Goal: Information Seeking & Learning: Learn about a topic

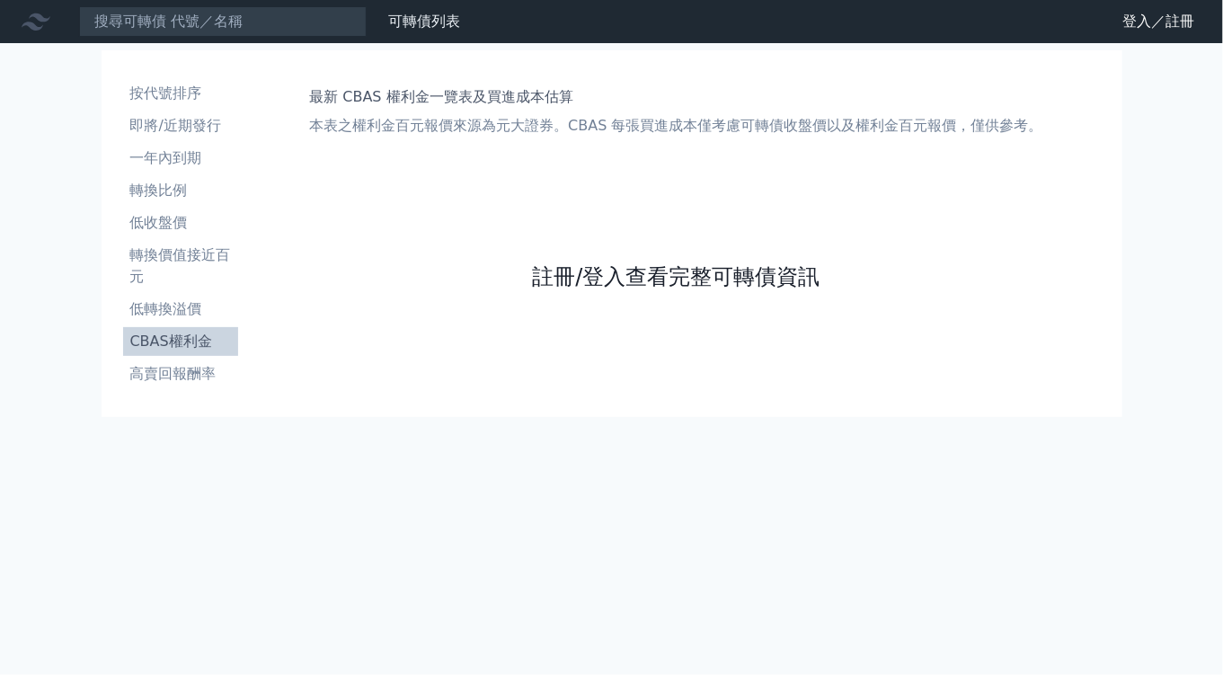
click at [735, 277] on link "註冊/登入查看完整可轉債資訊" at bounding box center [676, 276] width 288 height 29
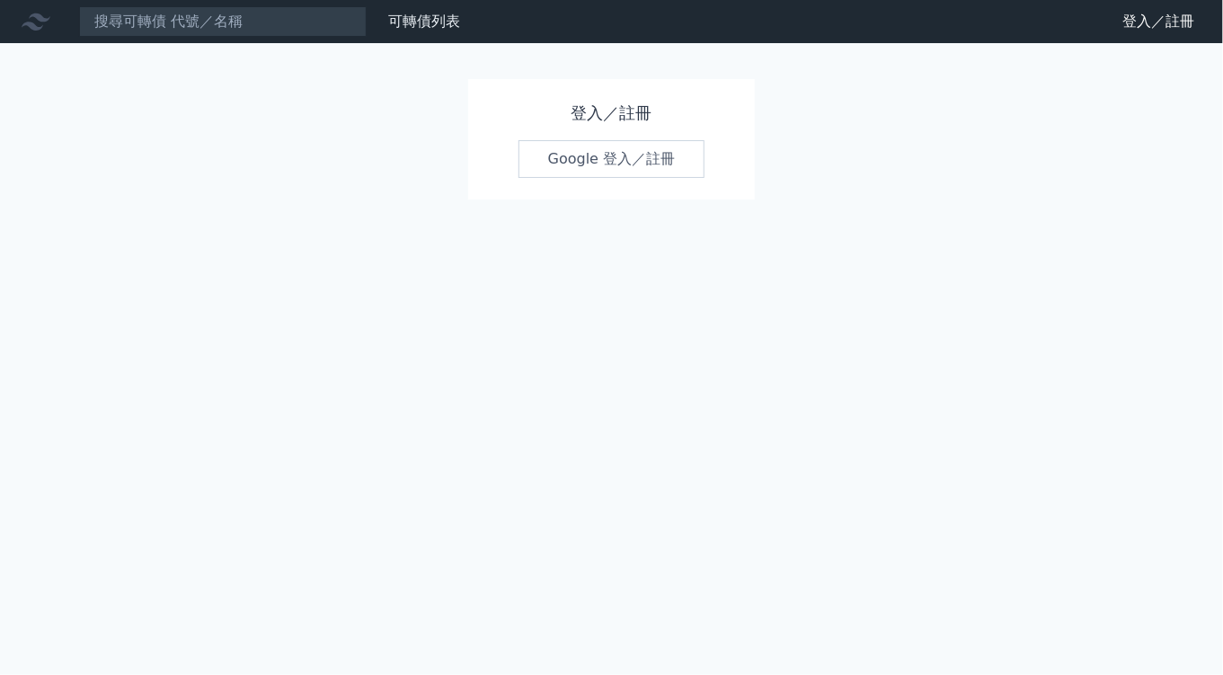
click at [631, 156] on link "Google 登入／註冊" at bounding box center [612, 159] width 187 height 38
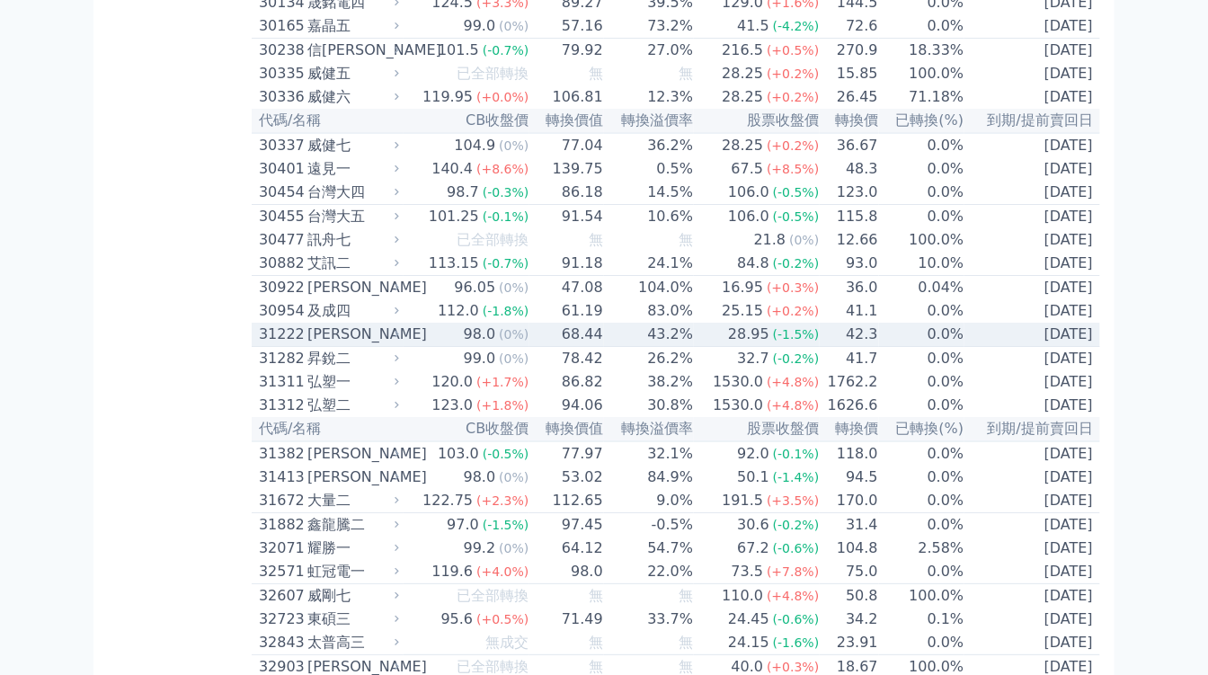
scroll to position [2496, 0]
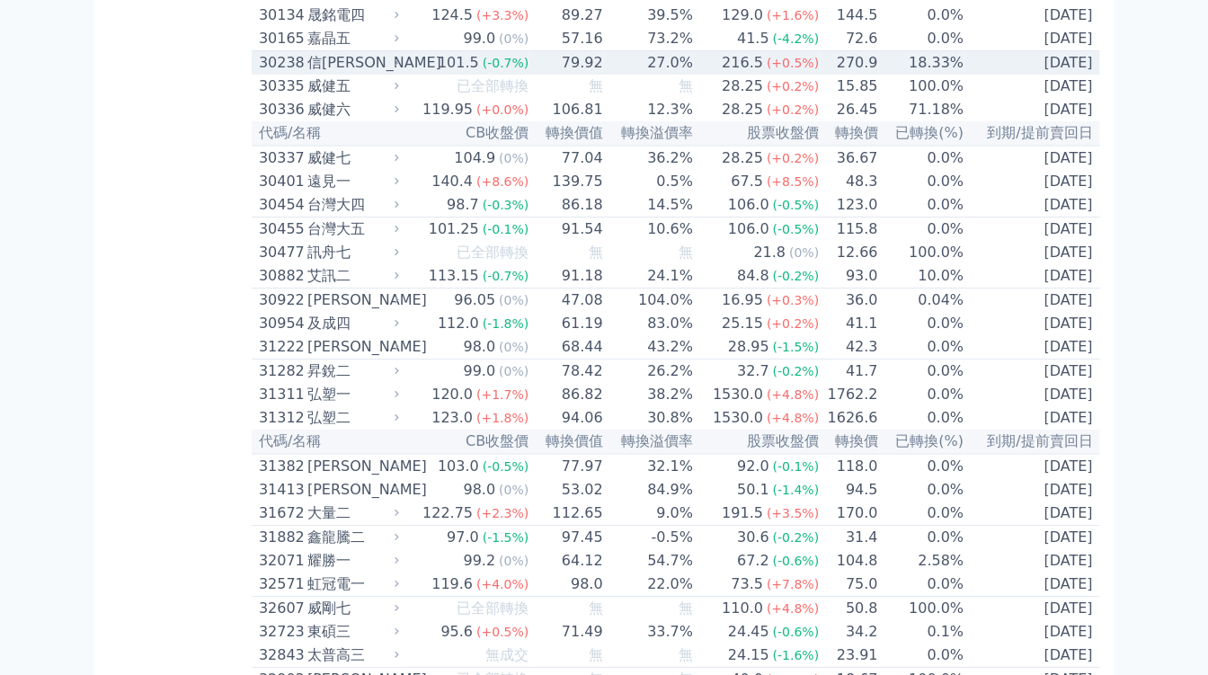
click at [395, 74] on div "信[PERSON_NAME]" at bounding box center [351, 63] width 88 height 22
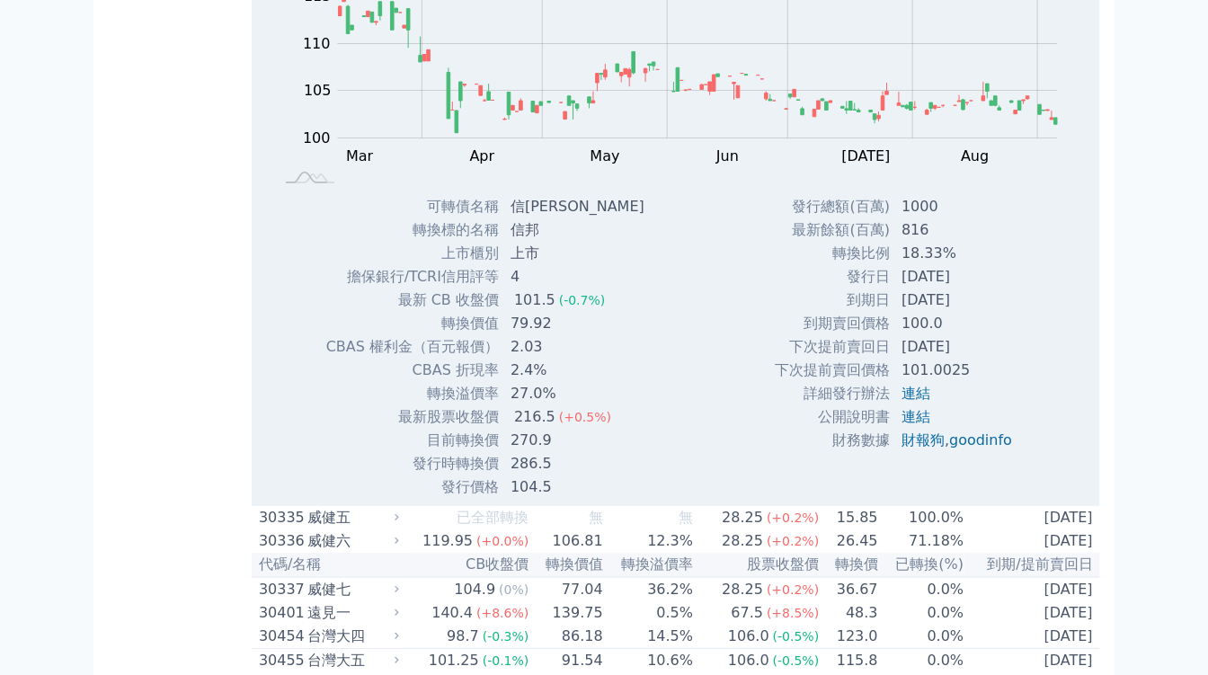
scroll to position [2596, 0]
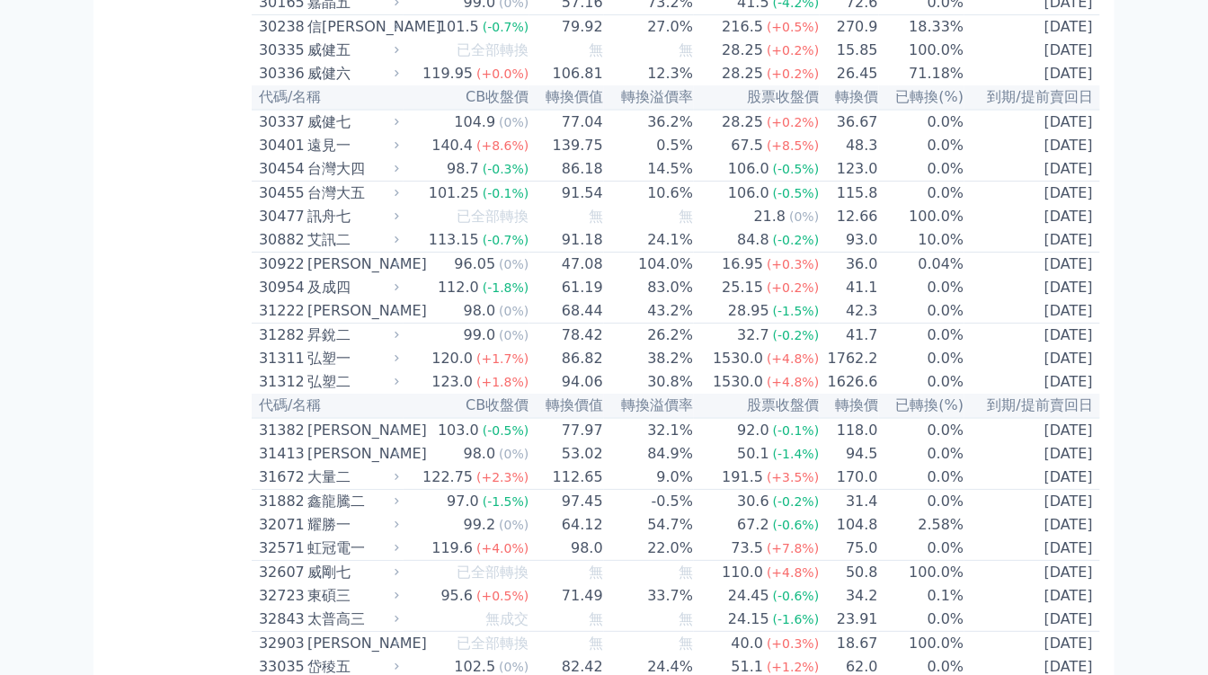
scroll to position [2496, 0]
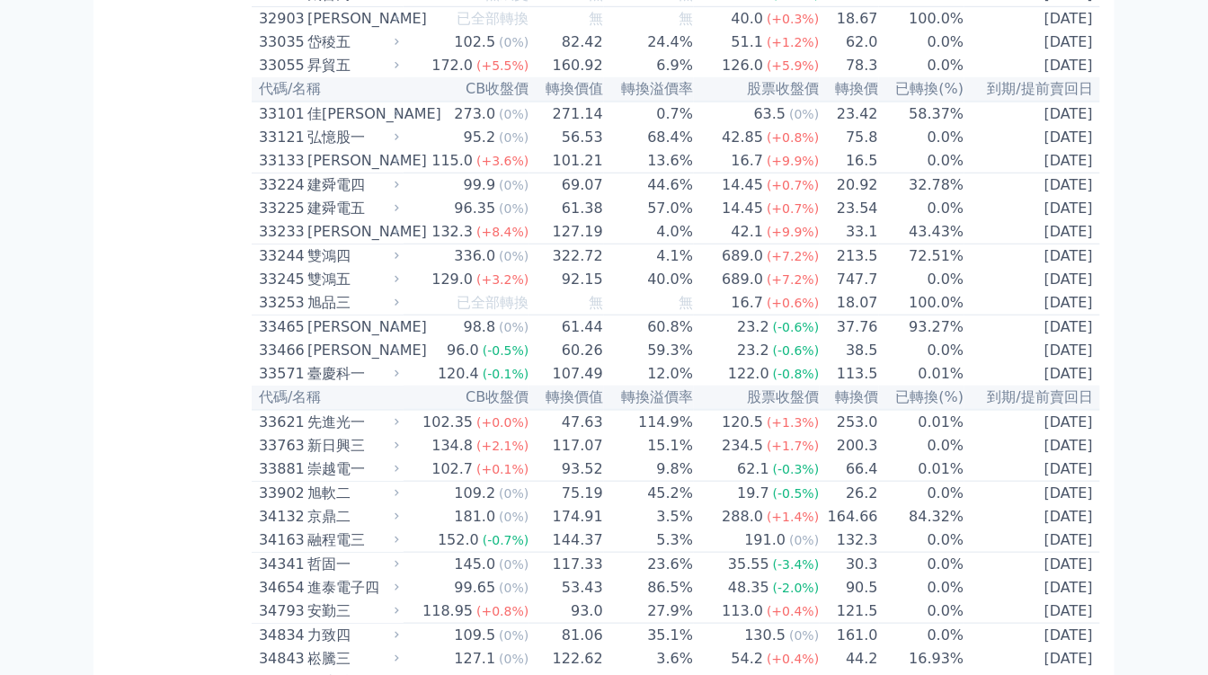
scroll to position [3195, 0]
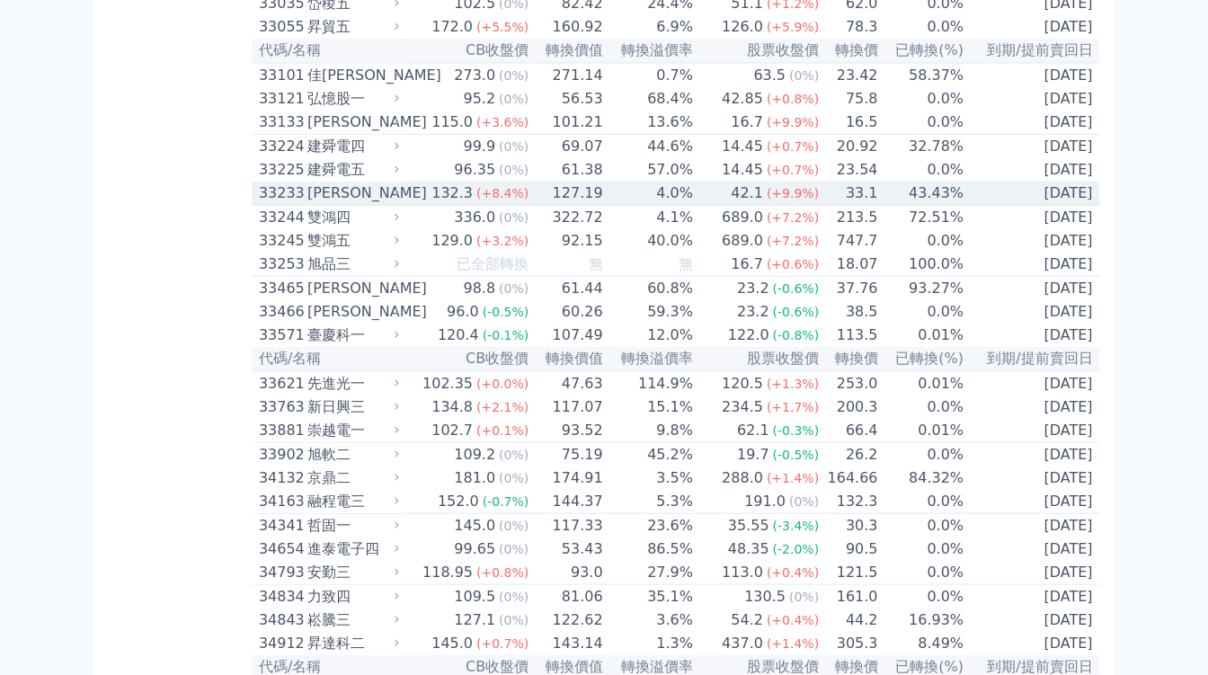
click at [395, 204] on div "[PERSON_NAME]" at bounding box center [351, 193] width 88 height 22
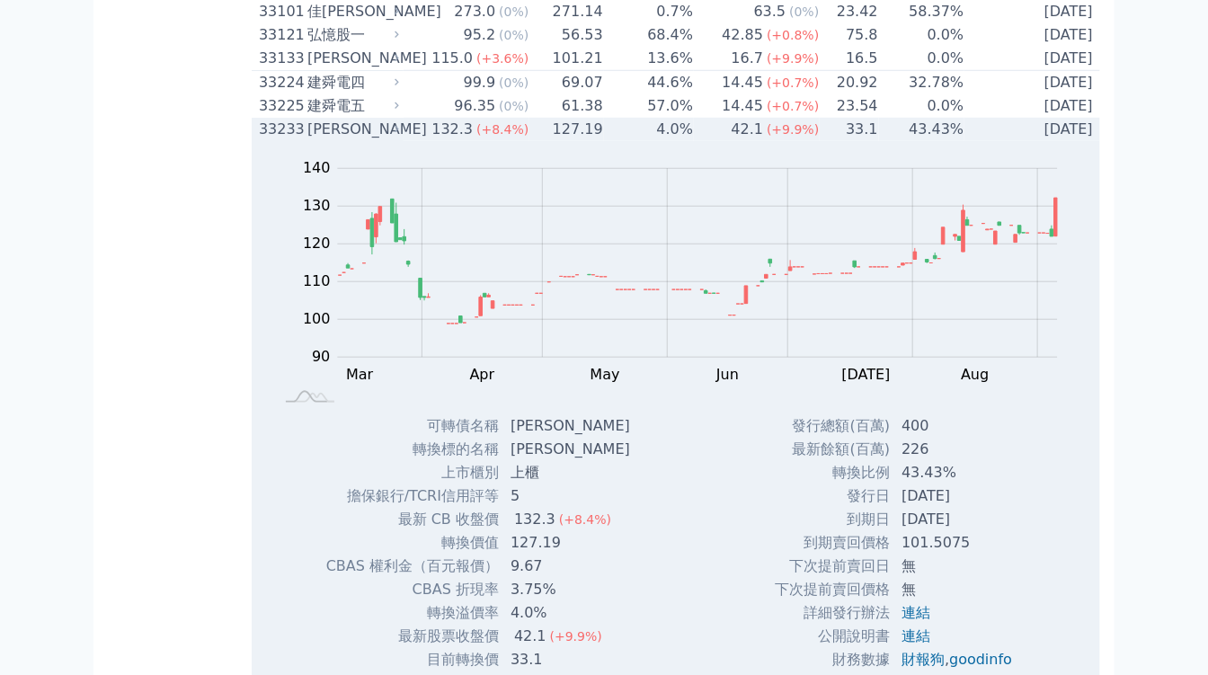
scroll to position [3295, 0]
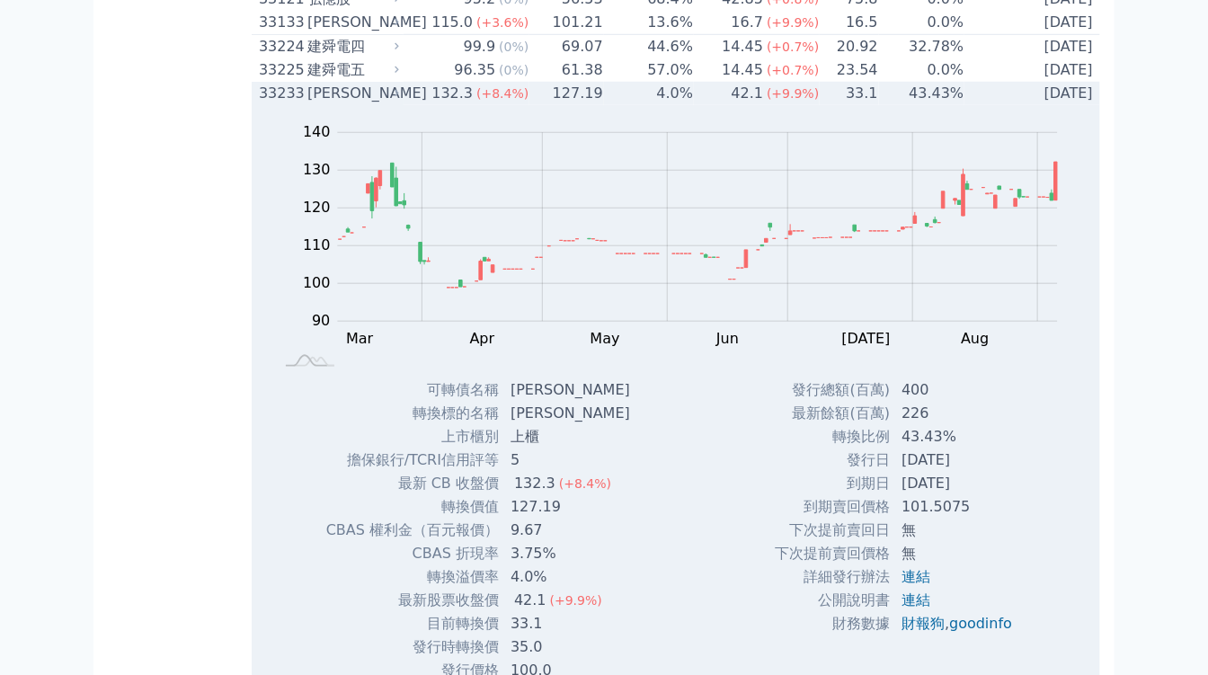
click at [398, 99] on icon at bounding box center [397, 93] width 12 height 12
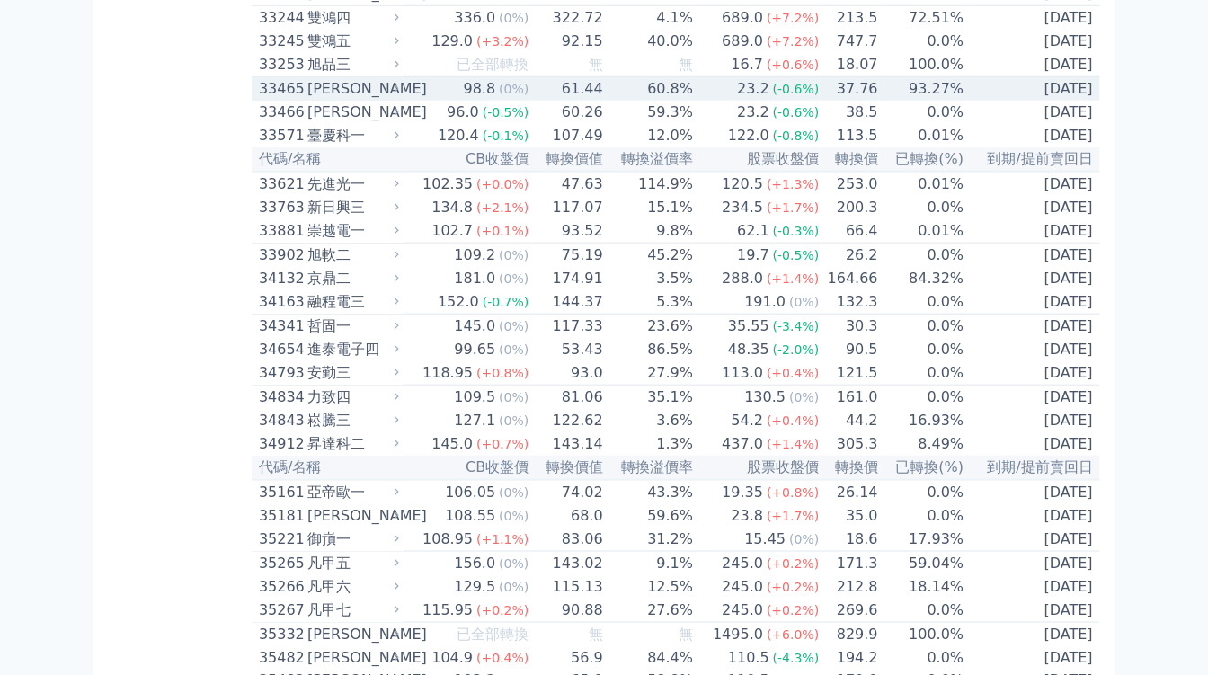
scroll to position [3495, 0]
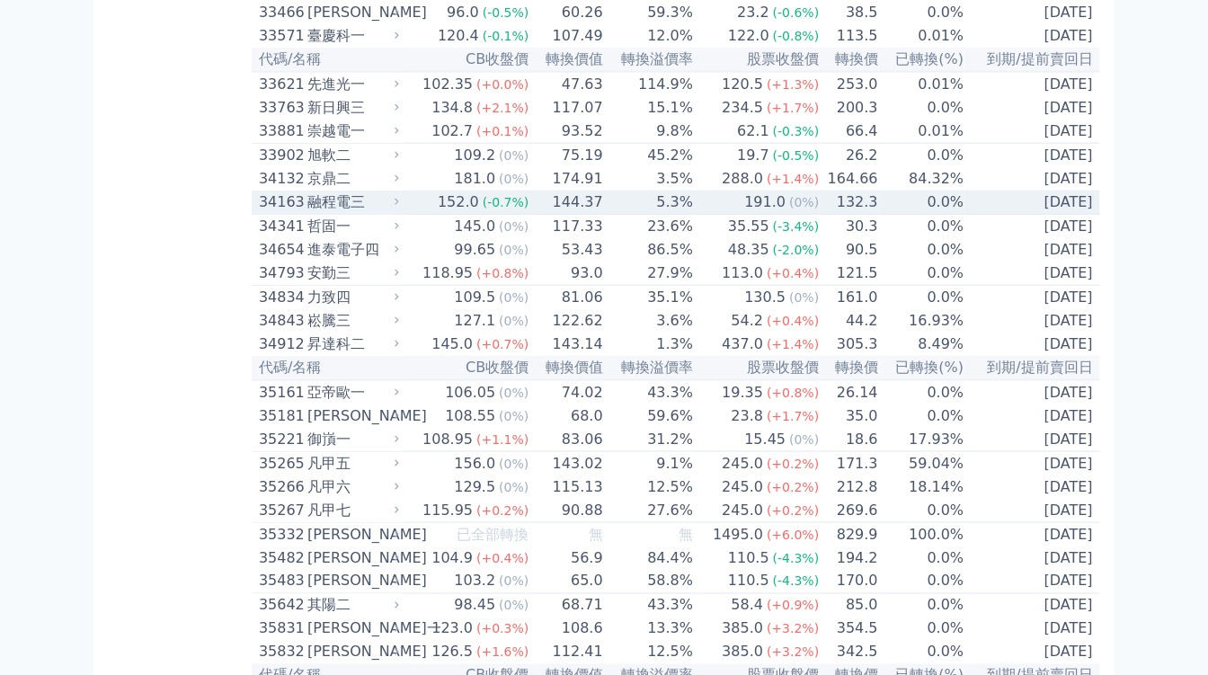
click at [399, 206] on icon at bounding box center [397, 202] width 4 height 7
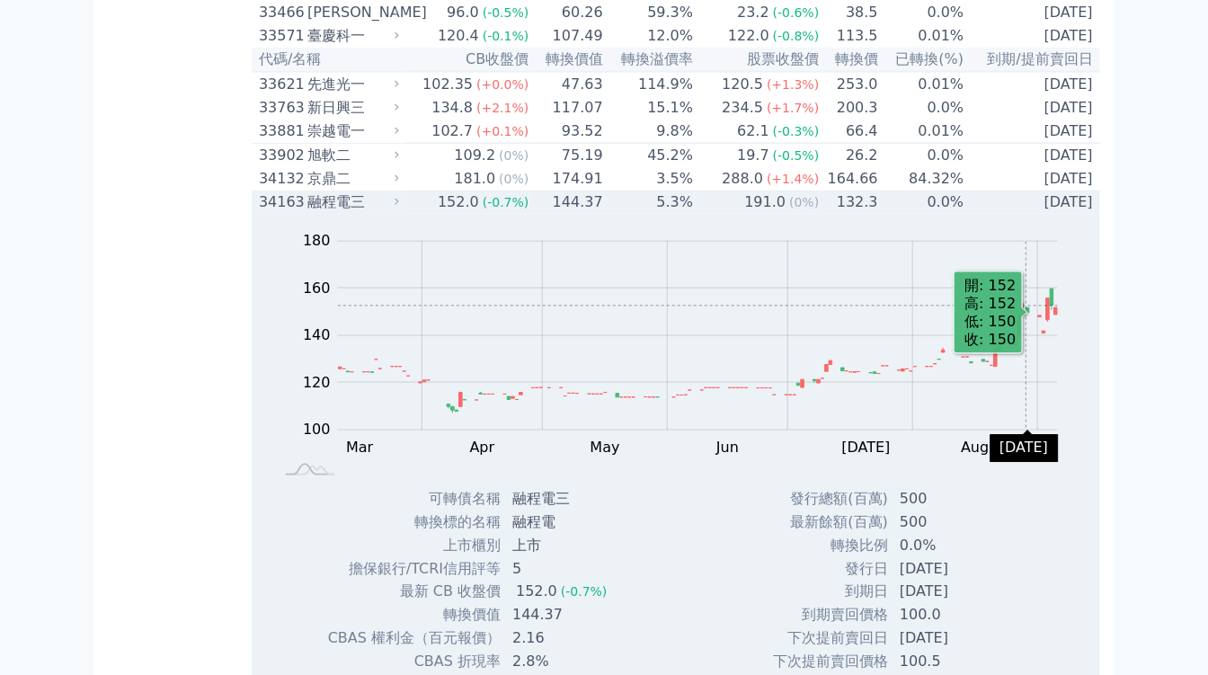
scroll to position [3695, 0]
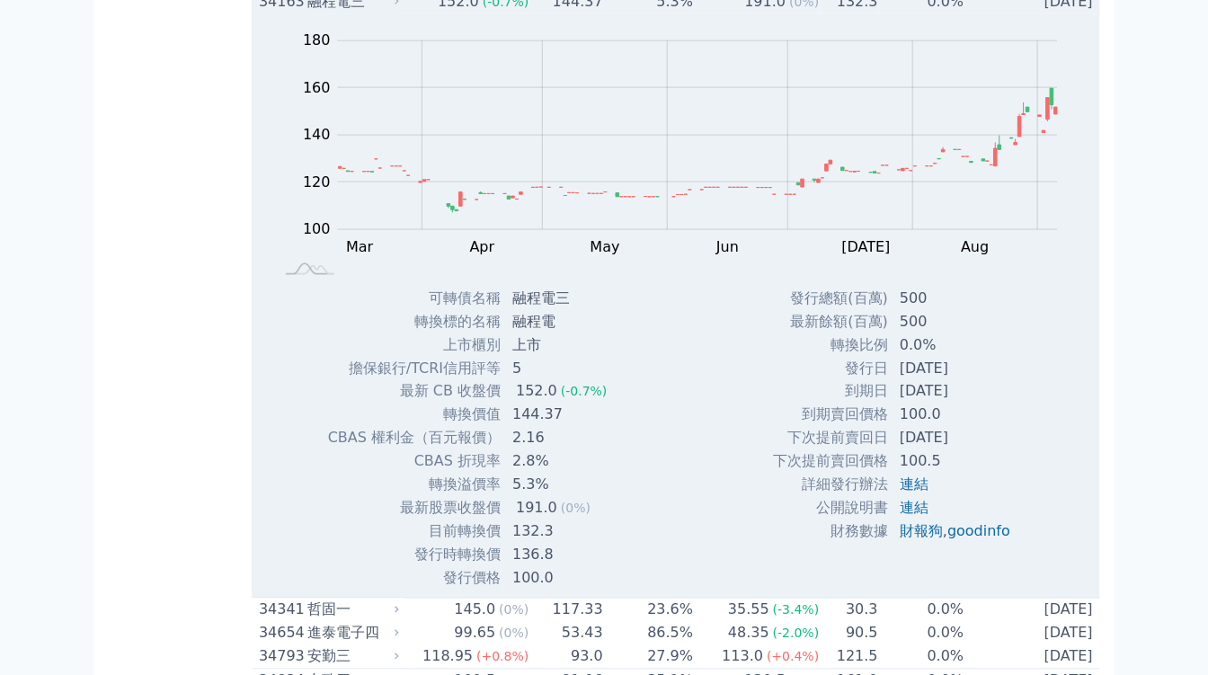
click at [403, 7] on icon at bounding box center [397, 2] width 12 height 12
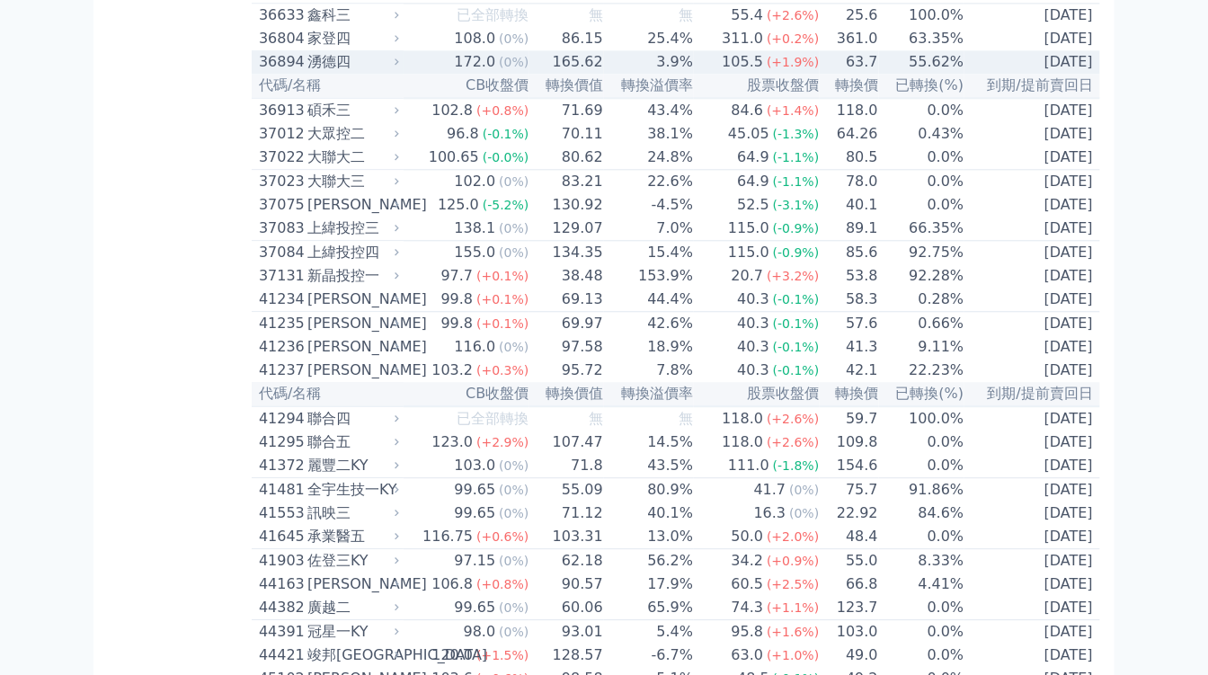
scroll to position [4494, 0]
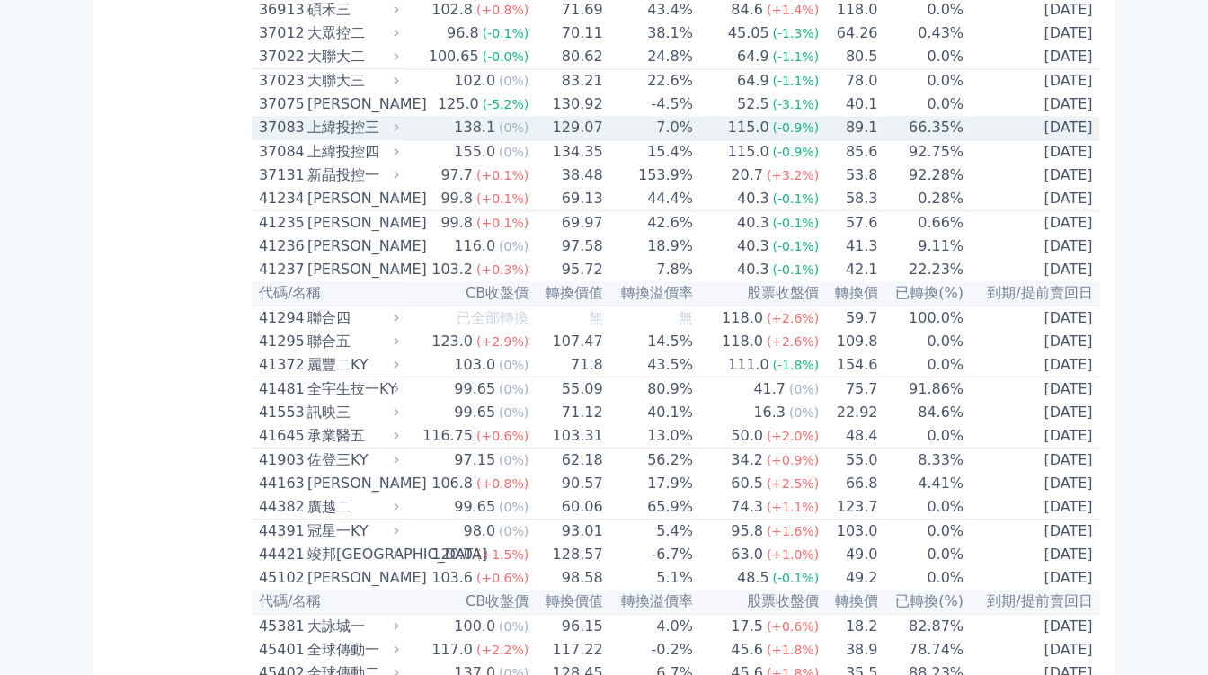
click at [398, 133] on icon at bounding box center [397, 127] width 12 height 12
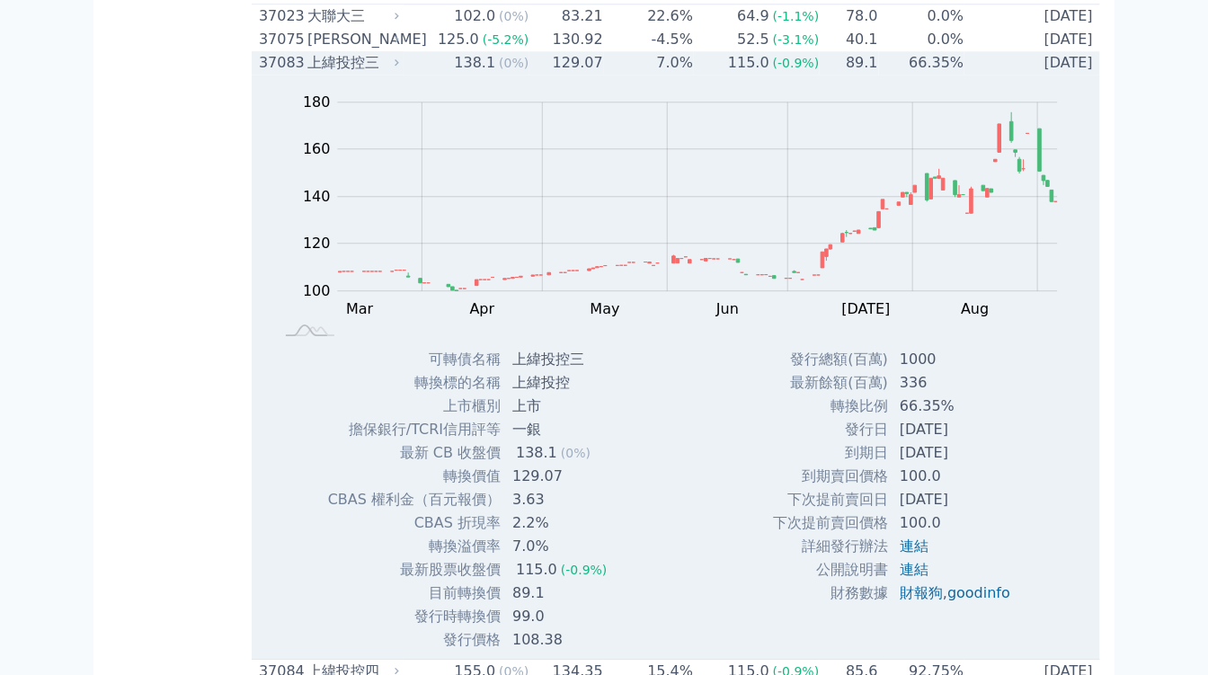
scroll to position [4594, 0]
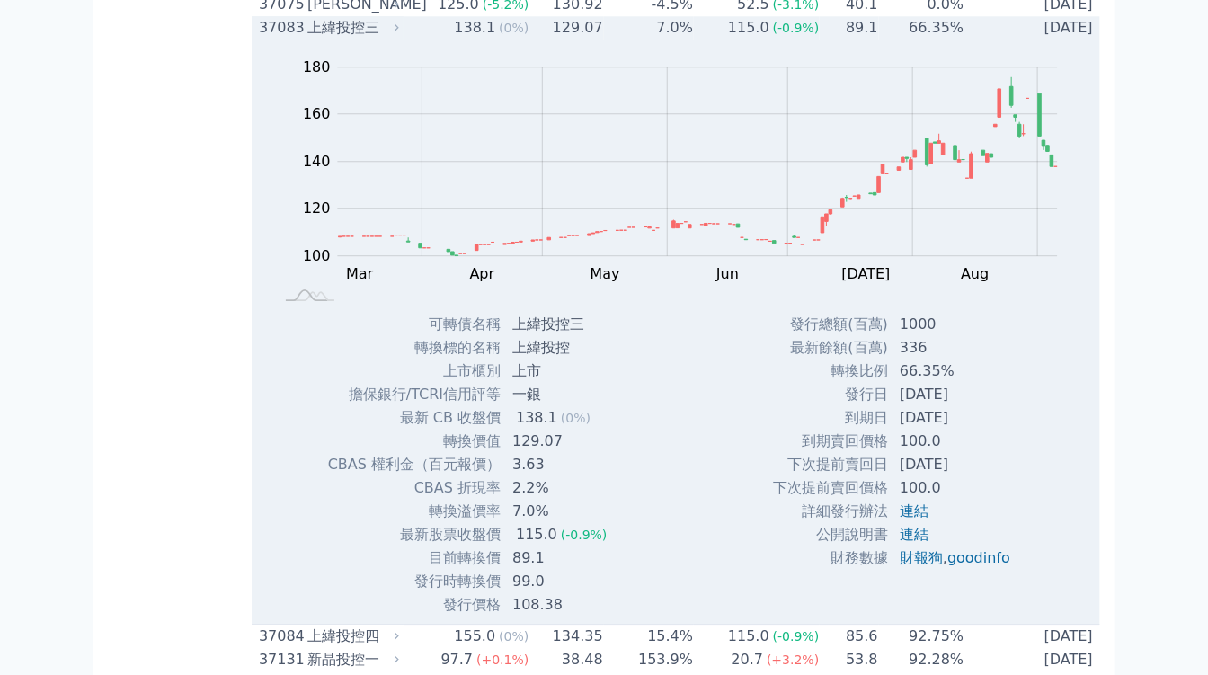
click at [413, 40] on td "138.1 (0%)" at bounding box center [467, 27] width 126 height 23
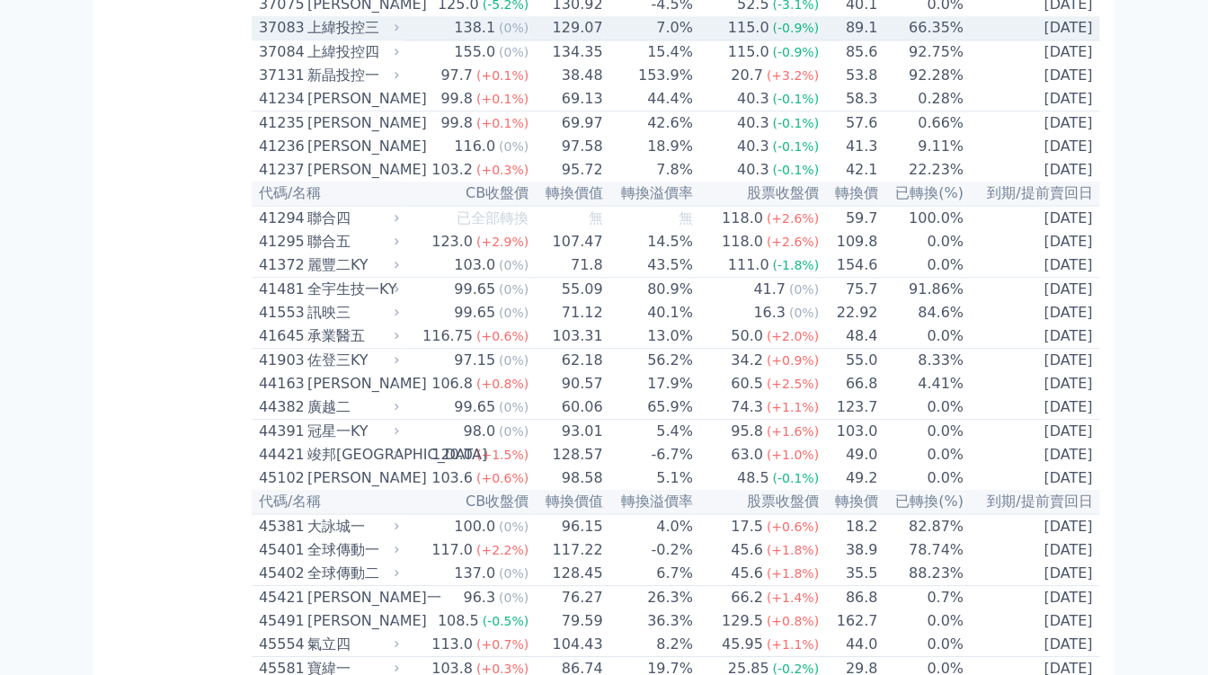
click at [294, 39] on div "37083" at bounding box center [281, 28] width 44 height 22
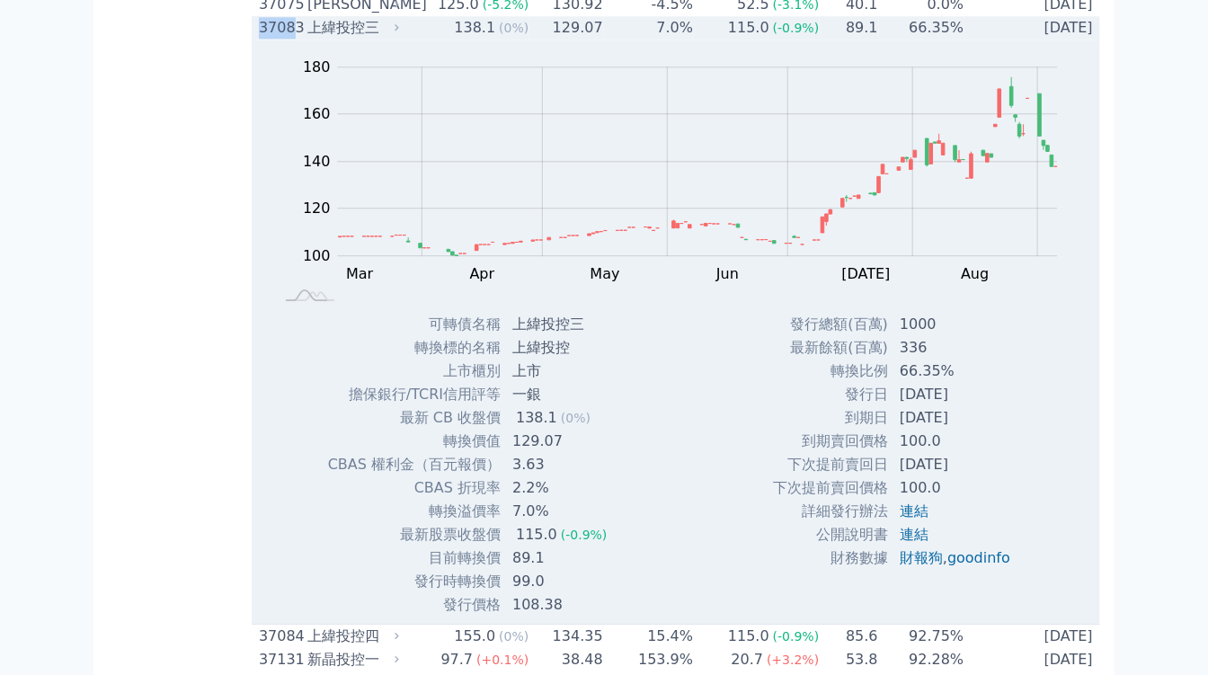
drag, startPoint x: 258, startPoint y: 346, endPoint x: 290, endPoint y: 346, distance: 32.4
click at [290, 40] on td "37083 上緯投控三" at bounding box center [328, 27] width 152 height 23
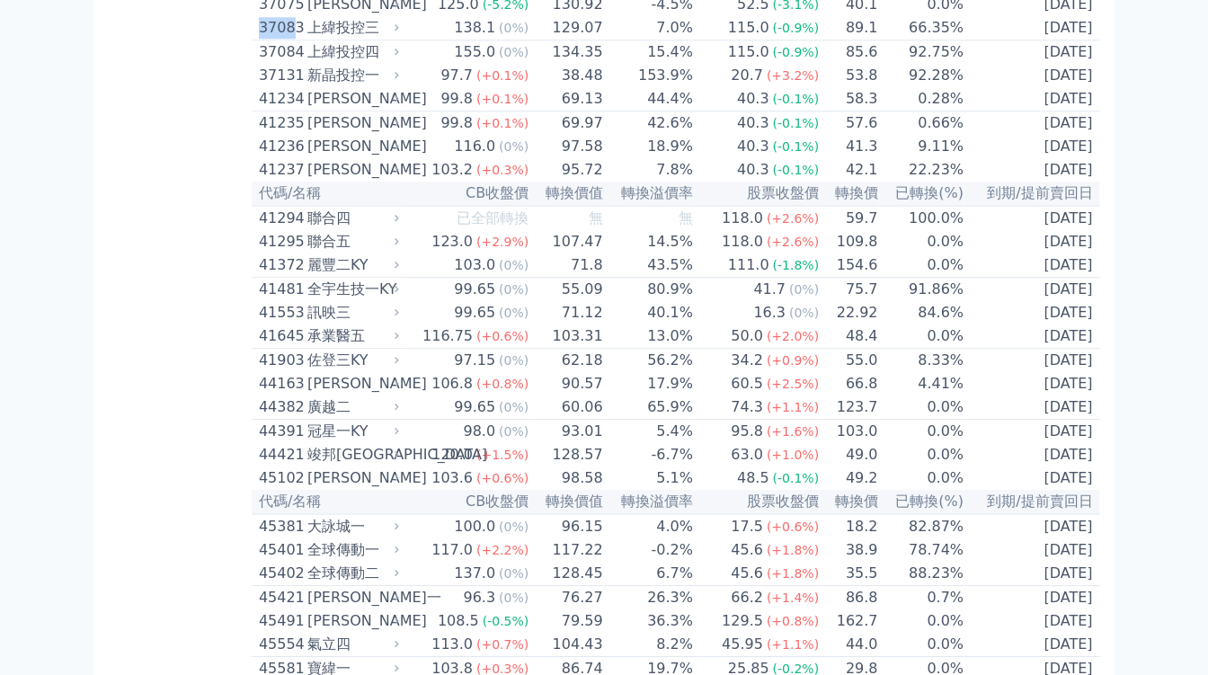
copy div "3708"
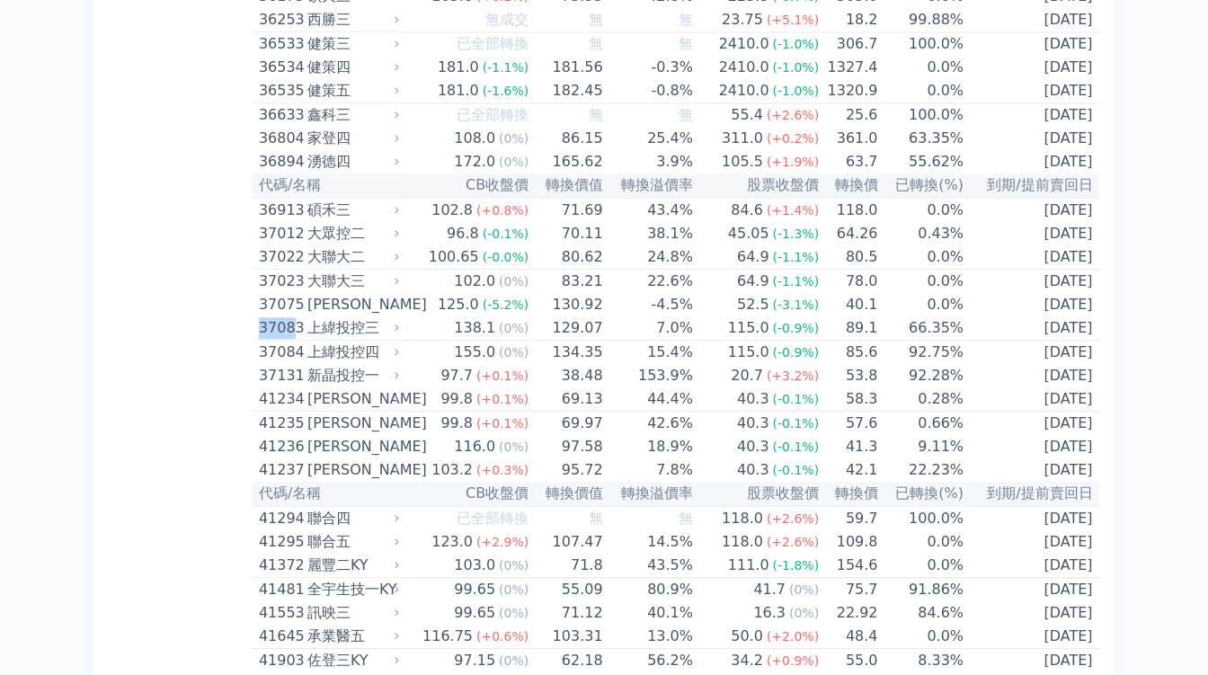
scroll to position [4194, 0]
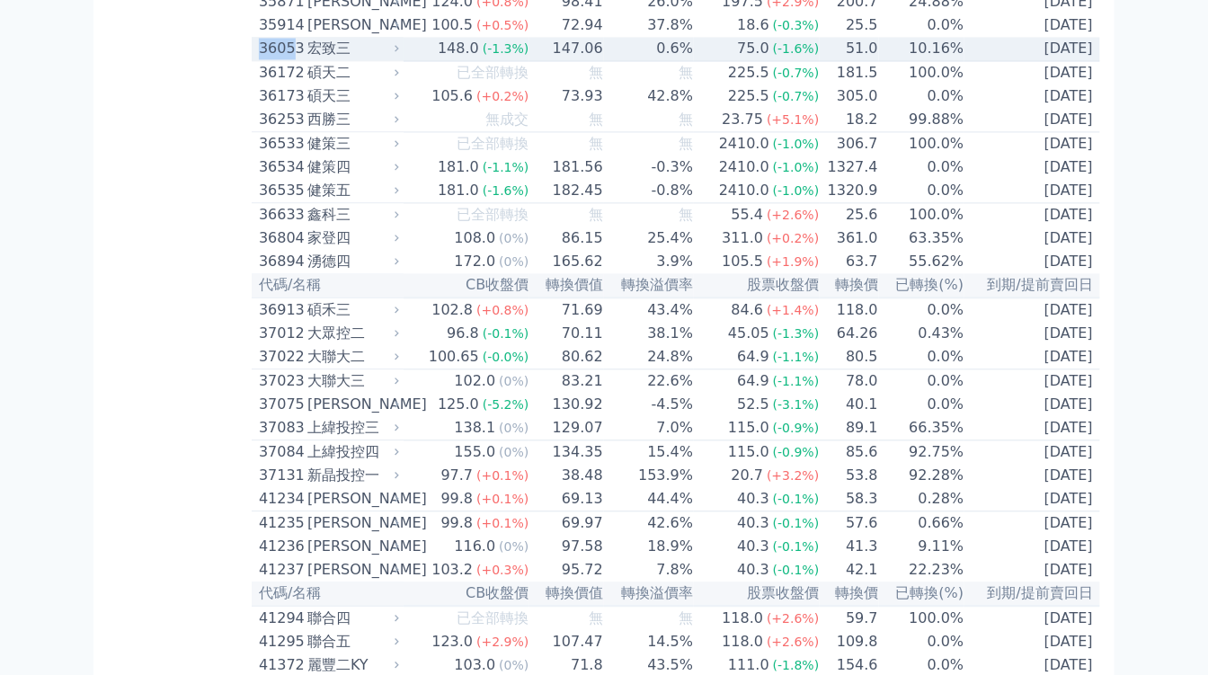
drag, startPoint x: 258, startPoint y: 338, endPoint x: 289, endPoint y: 341, distance: 31.6
click at [289, 59] on div "36053" at bounding box center [281, 49] width 44 height 22
copy div "3605"
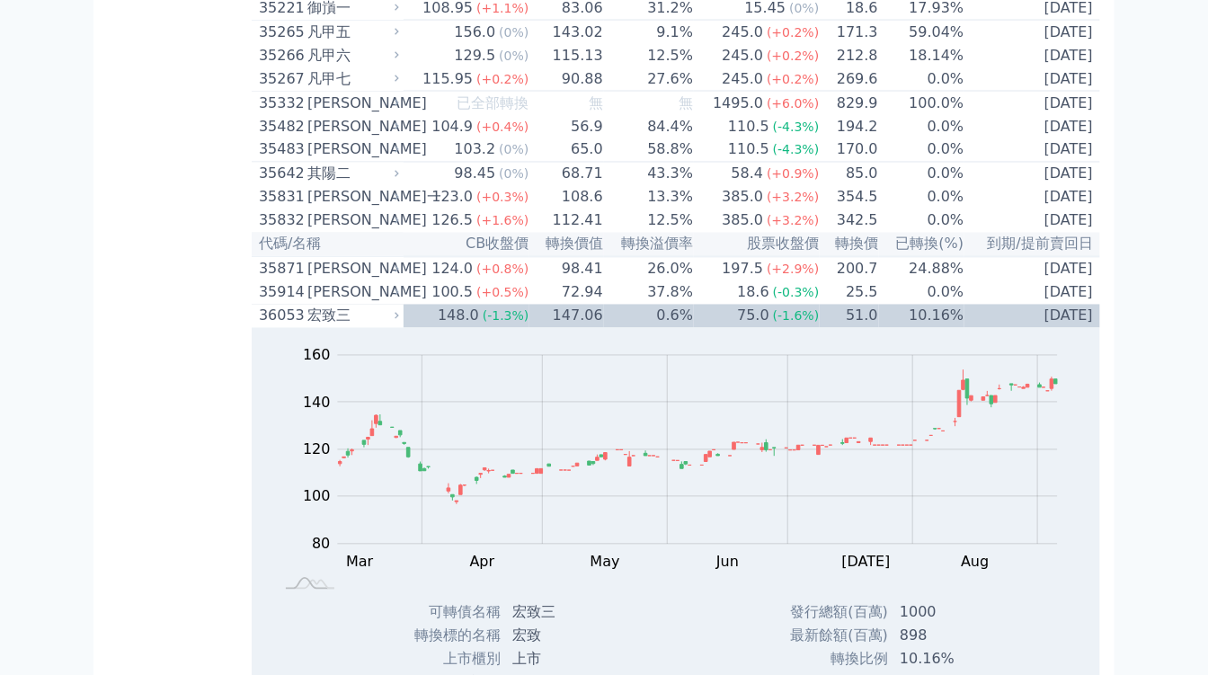
scroll to position [3895, 0]
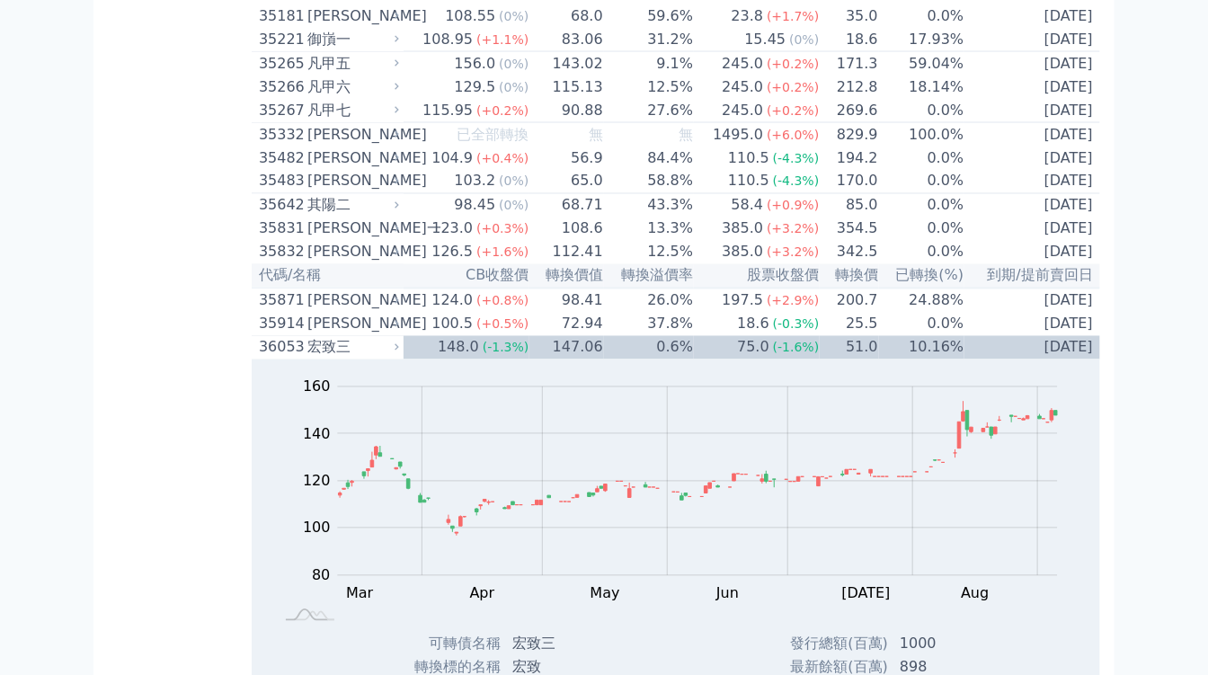
drag, startPoint x: 258, startPoint y: 208, endPoint x: 294, endPoint y: 209, distance: 36.0
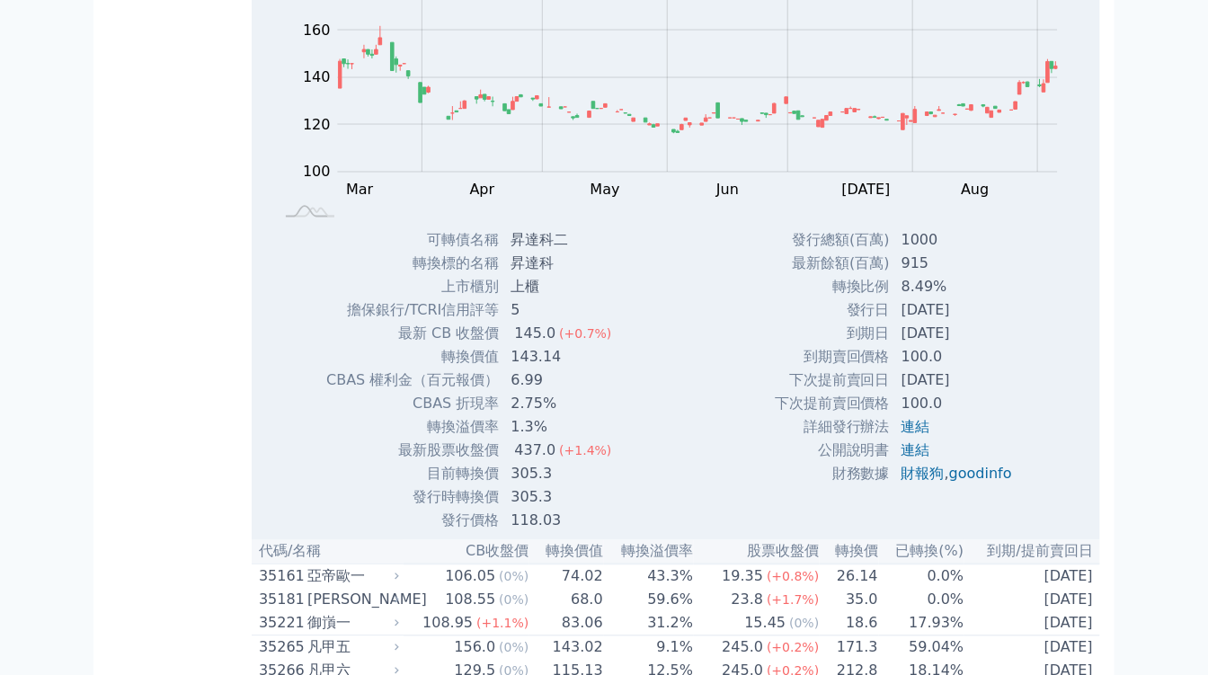
copy div "3491"
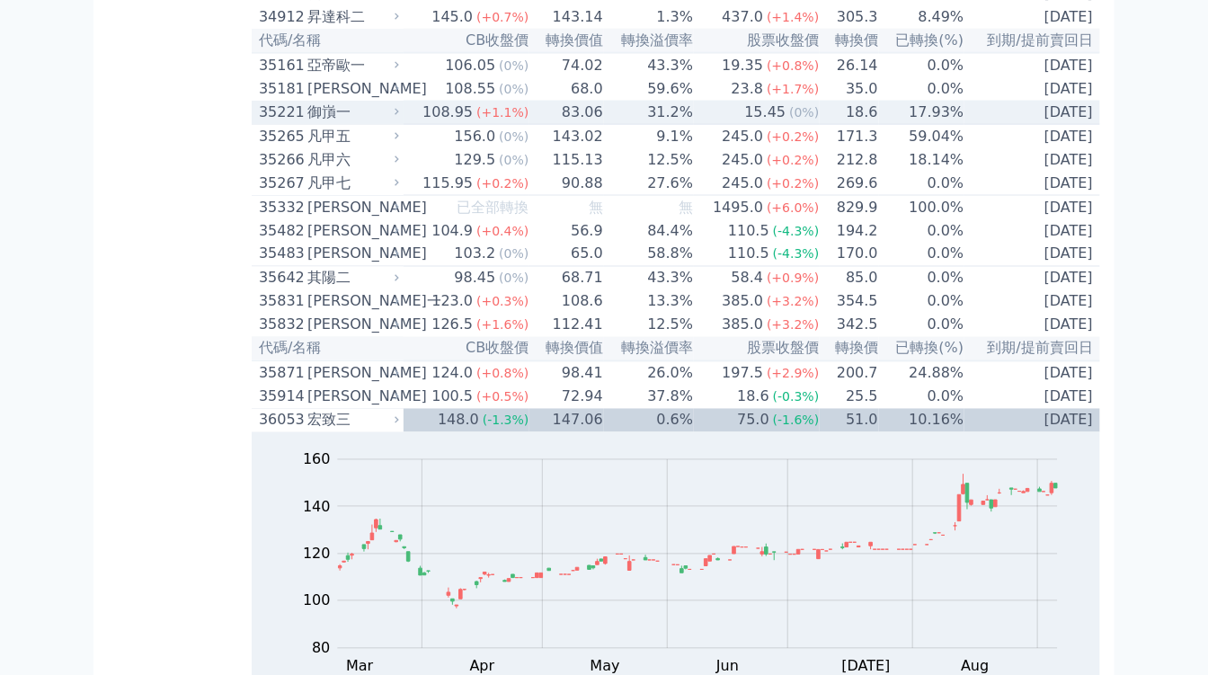
scroll to position [3795, 0]
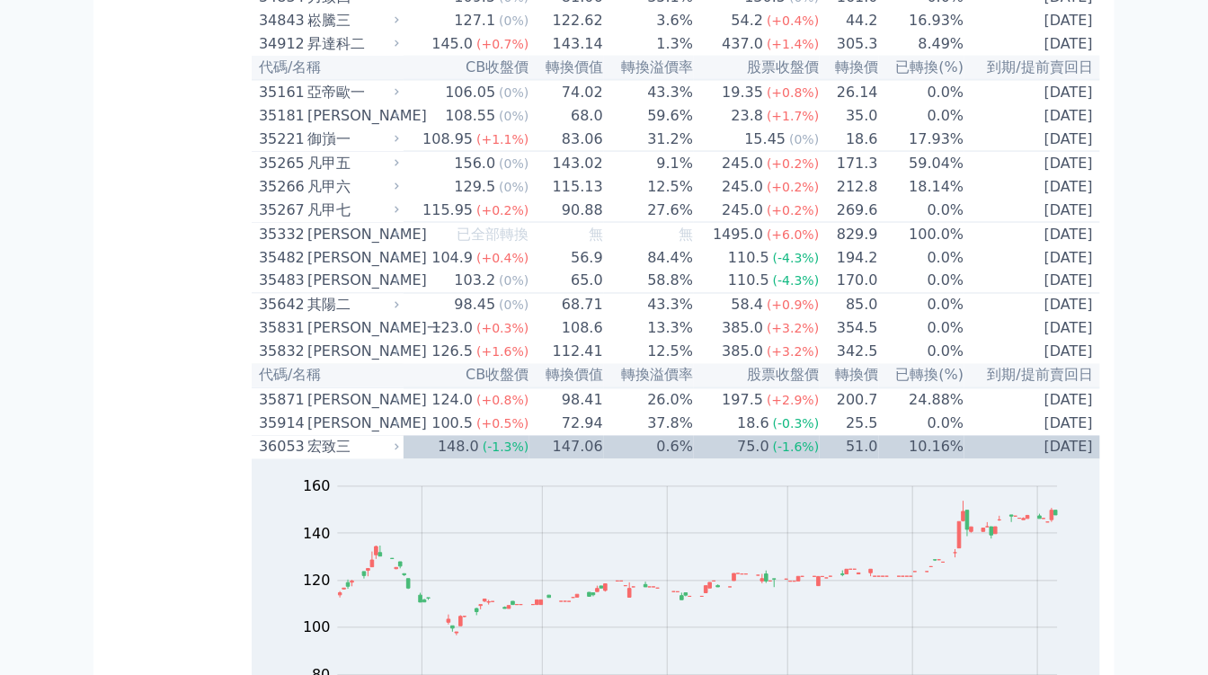
drag, startPoint x: 259, startPoint y: 151, endPoint x: 294, endPoint y: 155, distance: 35.3
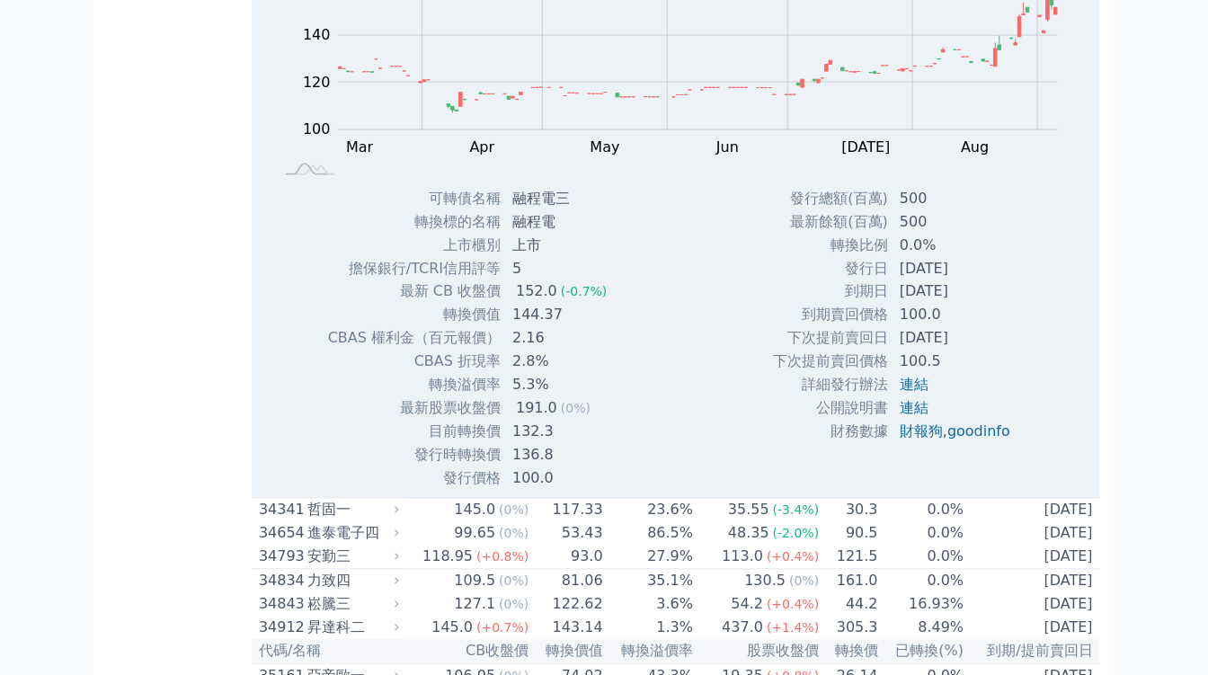
copy div "3416"
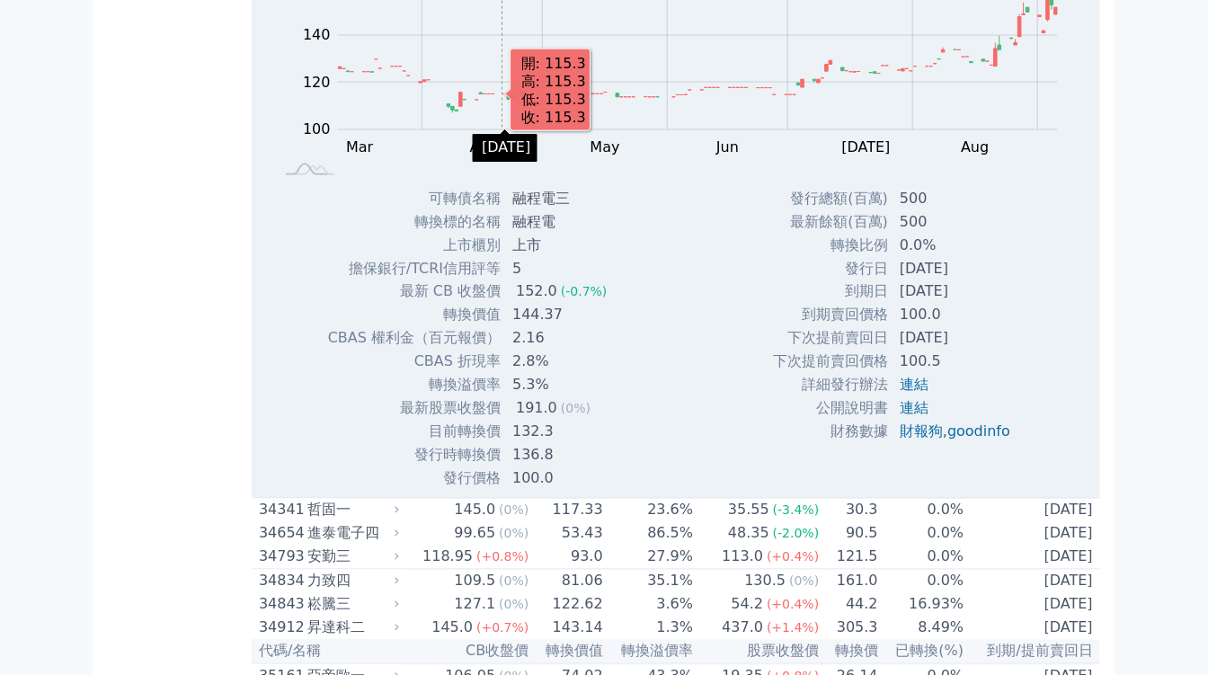
scroll to position [3695, 0]
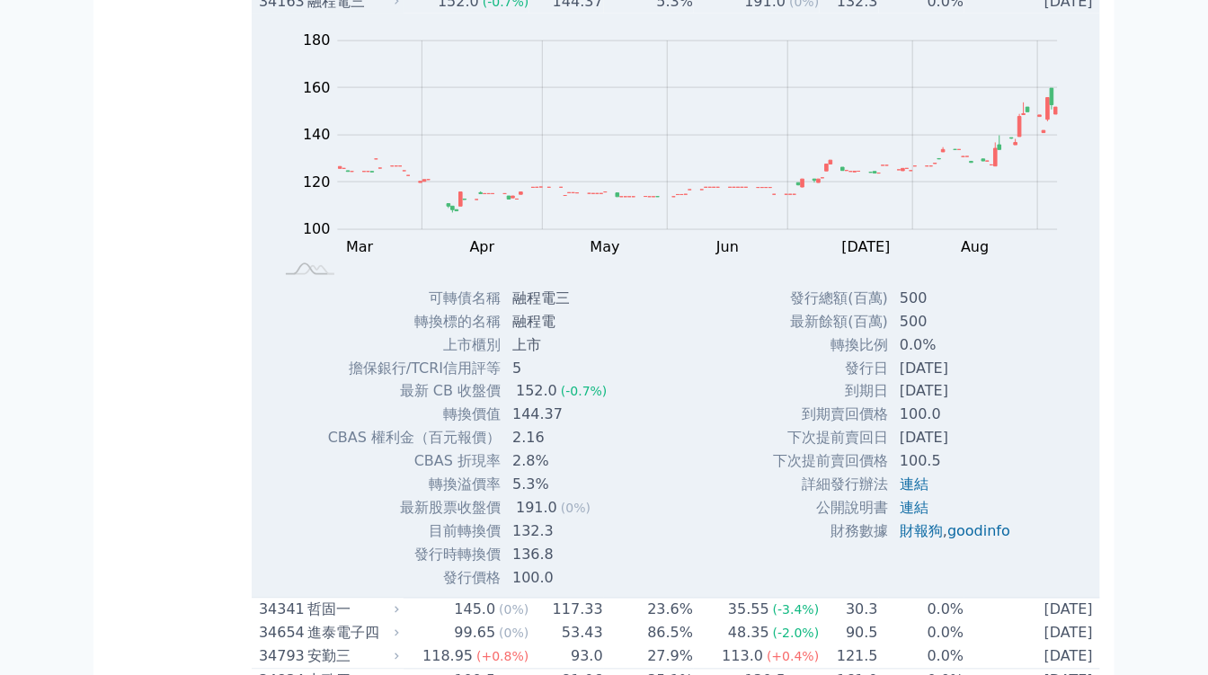
click at [413, 13] on td "152.0 (-0.7%)" at bounding box center [467, 1] width 126 height 23
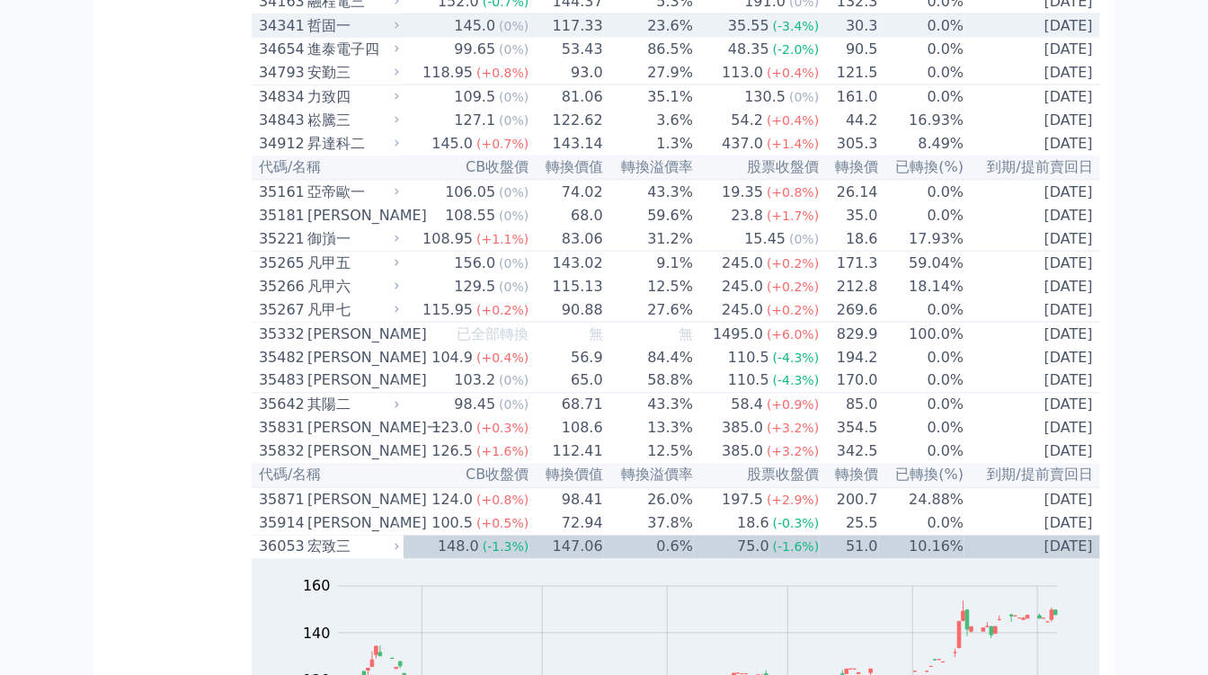
scroll to position [3595, 0]
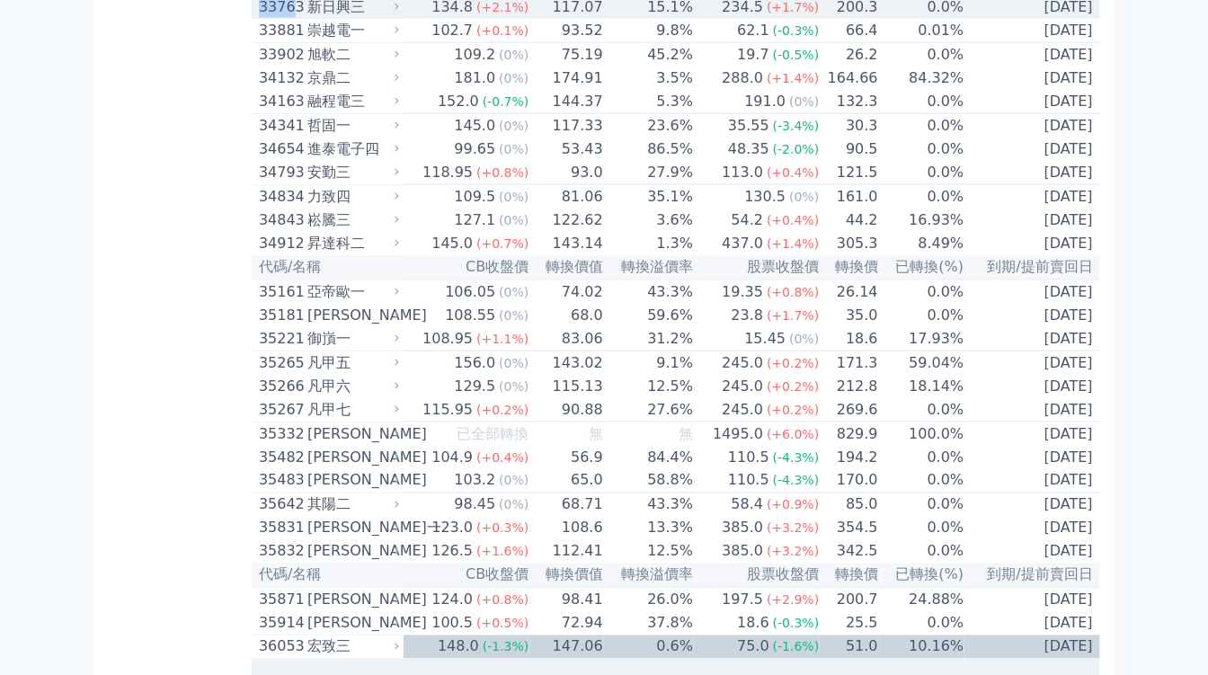
drag, startPoint x: 258, startPoint y: 252, endPoint x: 291, endPoint y: 256, distance: 33.6
click at [291, 19] on td "33763 新日興三" at bounding box center [328, 7] width 152 height 23
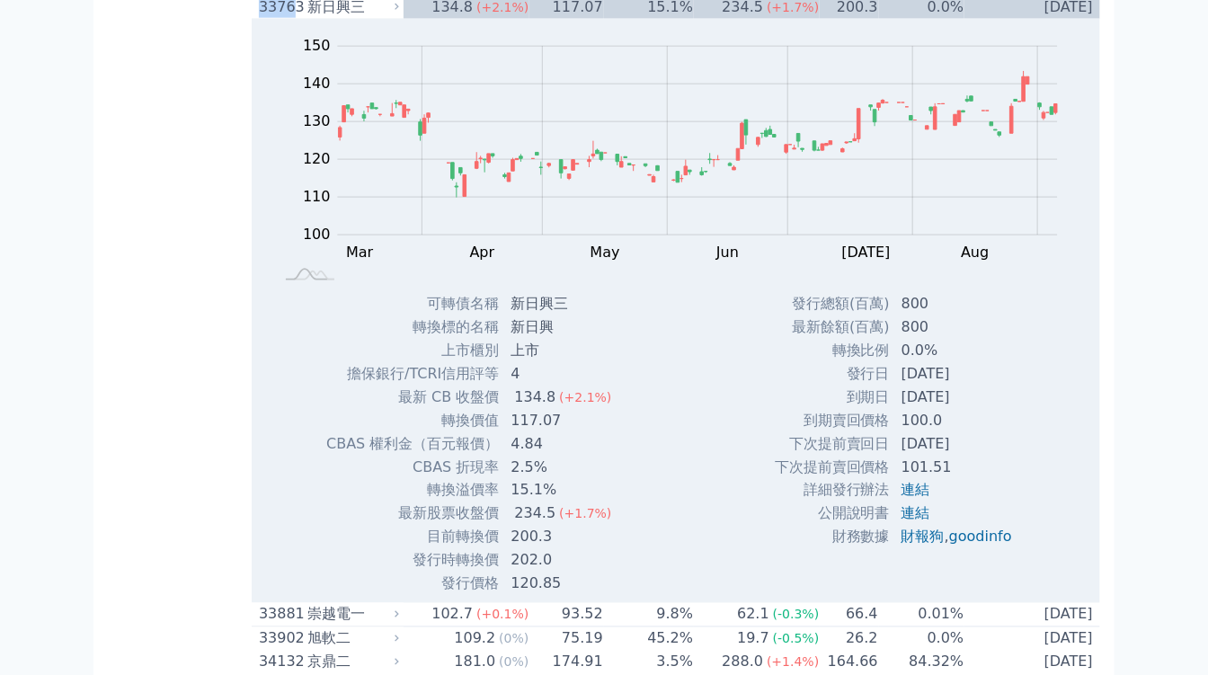
copy div "3376"
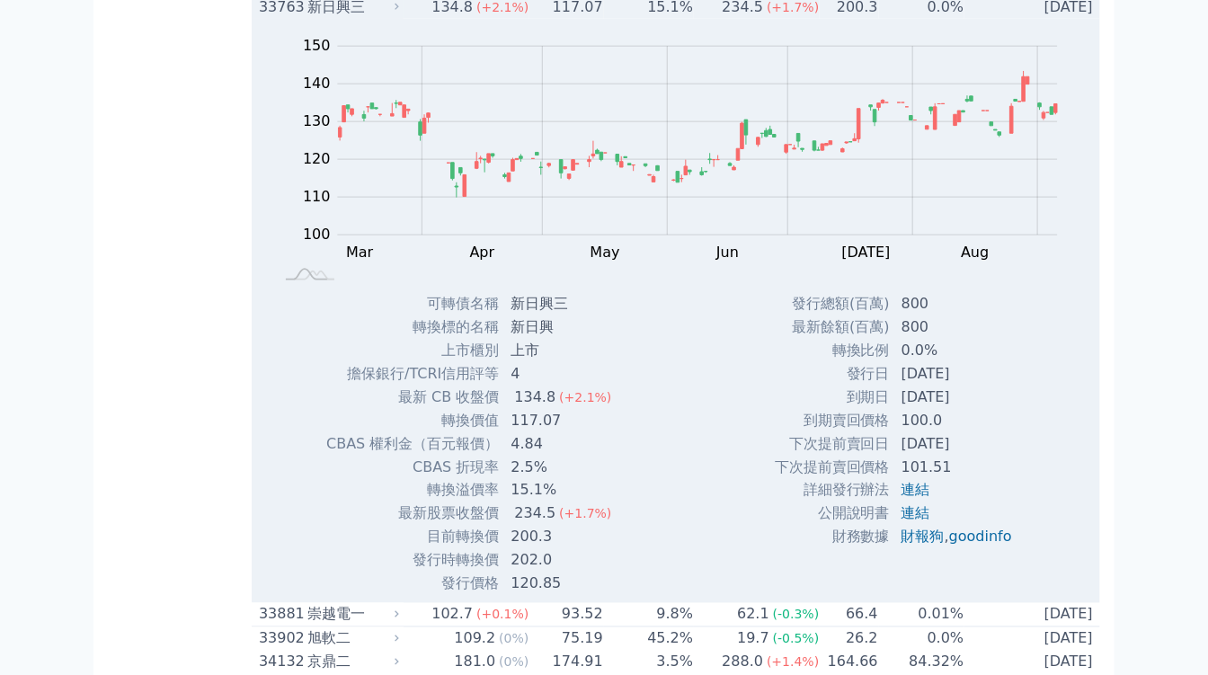
drag, startPoint x: 291, startPoint y: 256, endPoint x: 402, endPoint y: 249, distance: 110.8
click at [402, 13] on icon at bounding box center [397, 7] width 12 height 12
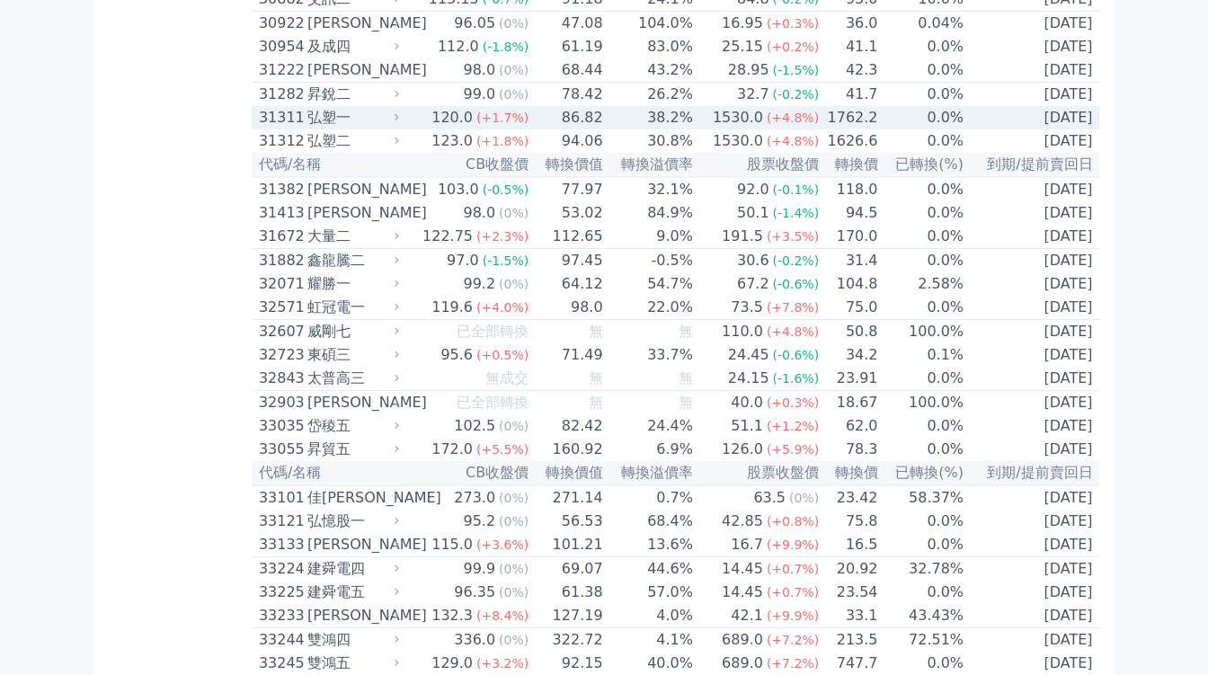
scroll to position [2796, 0]
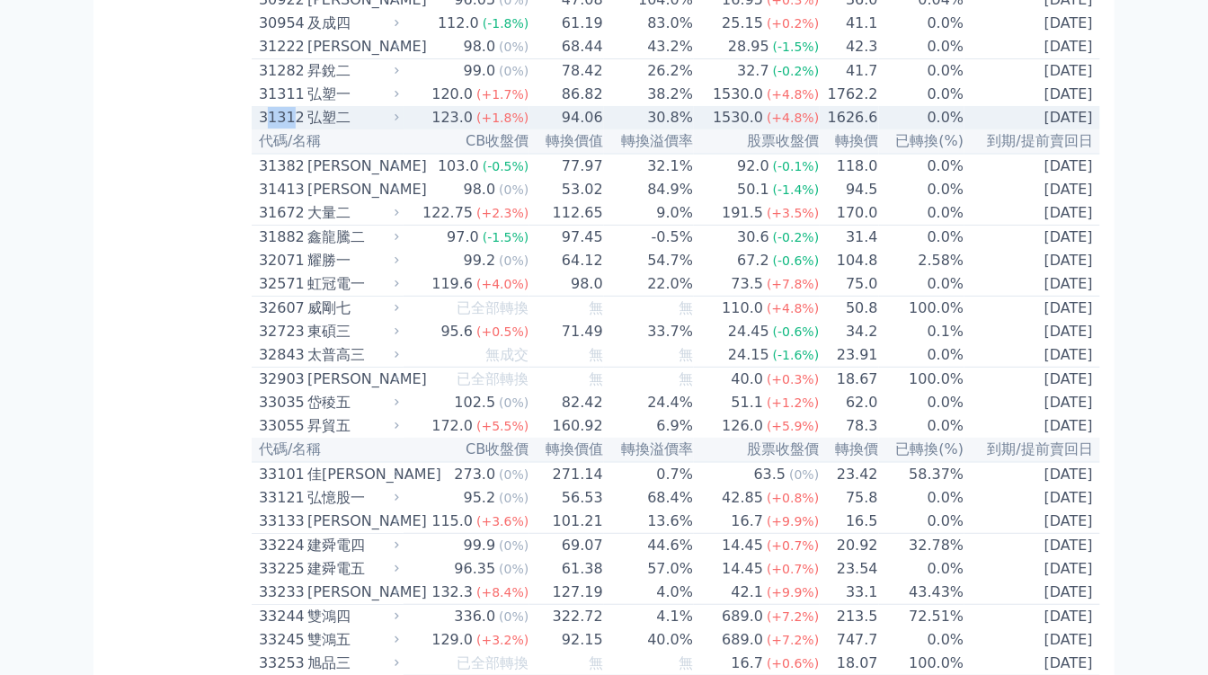
drag, startPoint x: 265, startPoint y: 315, endPoint x: 291, endPoint y: 315, distance: 26.1
click at [294, 129] on div "31312" at bounding box center [281, 118] width 44 height 22
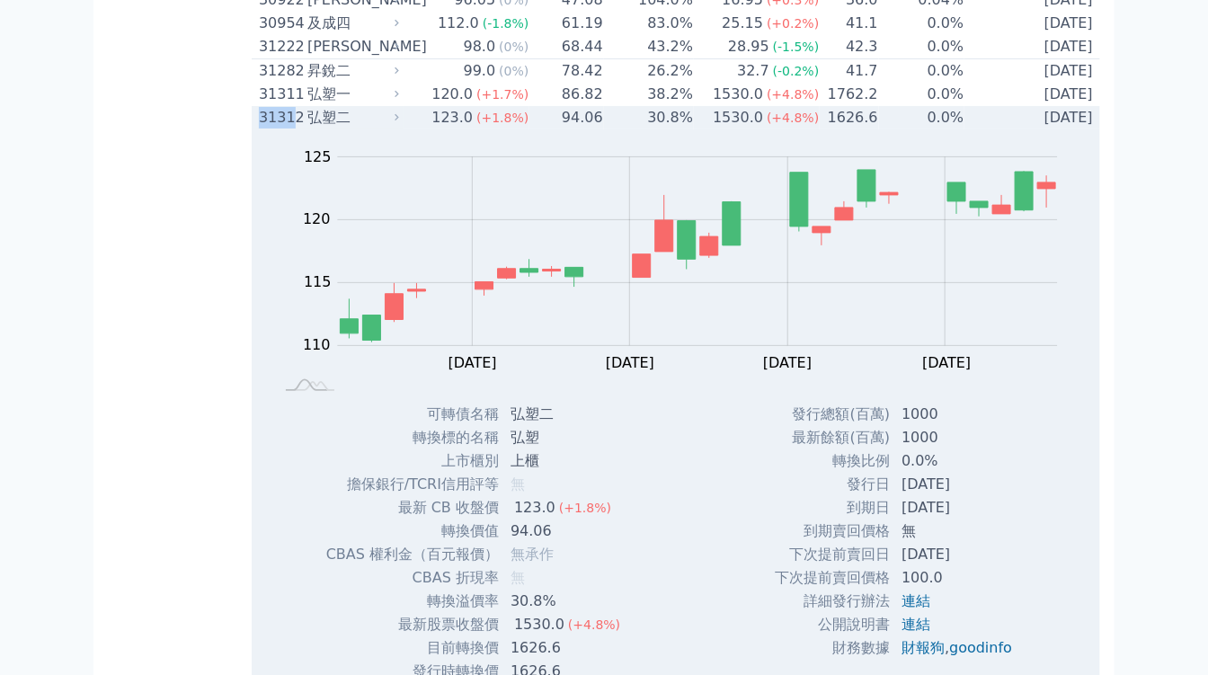
drag, startPoint x: 291, startPoint y: 315, endPoint x: 304, endPoint y: 315, distance: 12.6
click at [297, 129] on td "31312 弘塑二" at bounding box center [328, 117] width 152 height 23
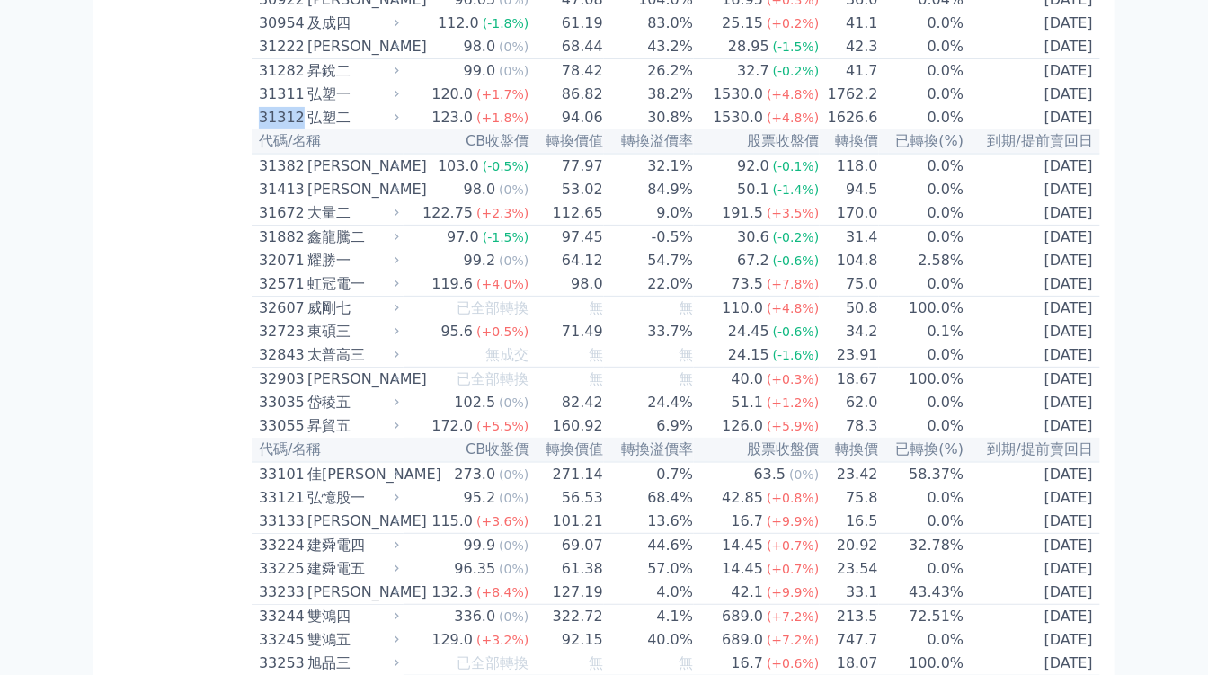
copy div "31312"
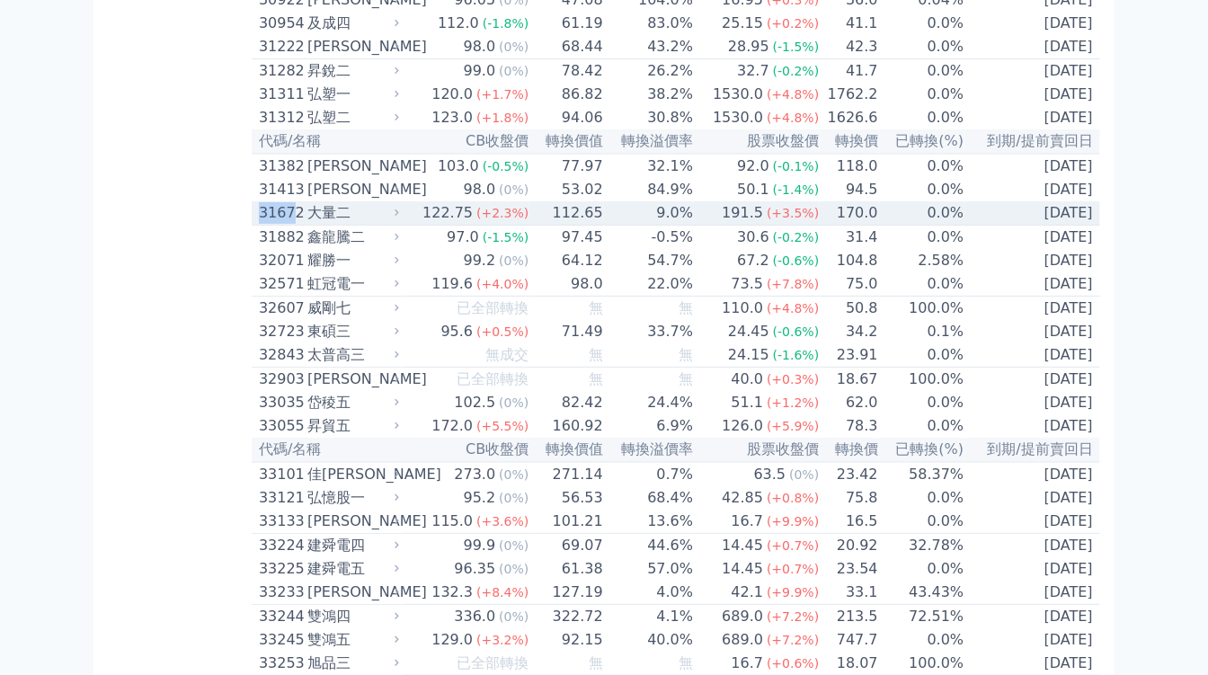
drag, startPoint x: 260, startPoint y: 418, endPoint x: 289, endPoint y: 417, distance: 28.8
click at [289, 224] on div "31672" at bounding box center [281, 213] width 44 height 22
copy div "3167"
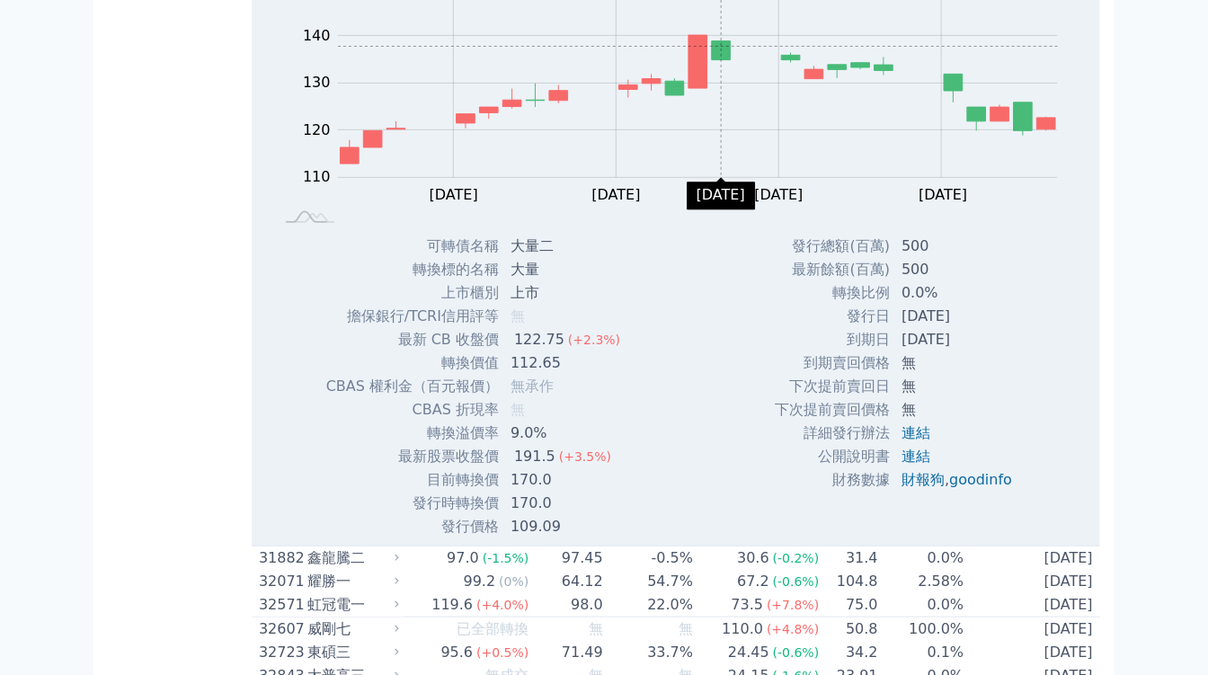
scroll to position [3096, 0]
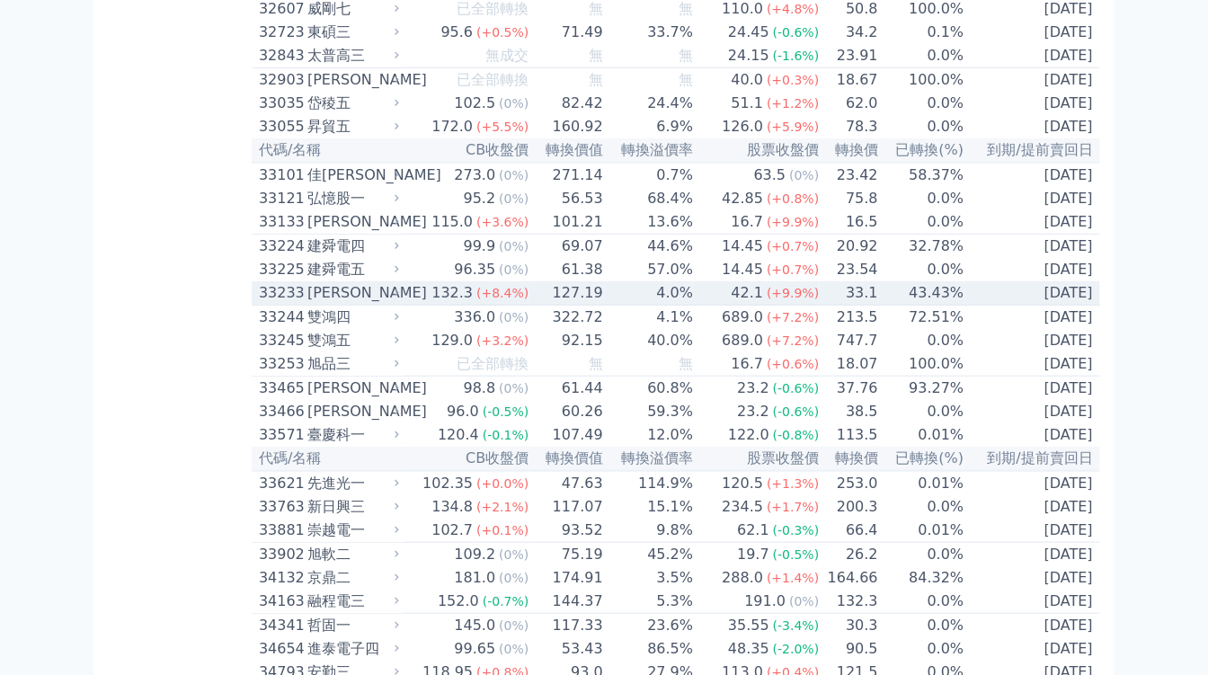
click at [384, 304] on div "[PERSON_NAME]" at bounding box center [351, 293] width 88 height 22
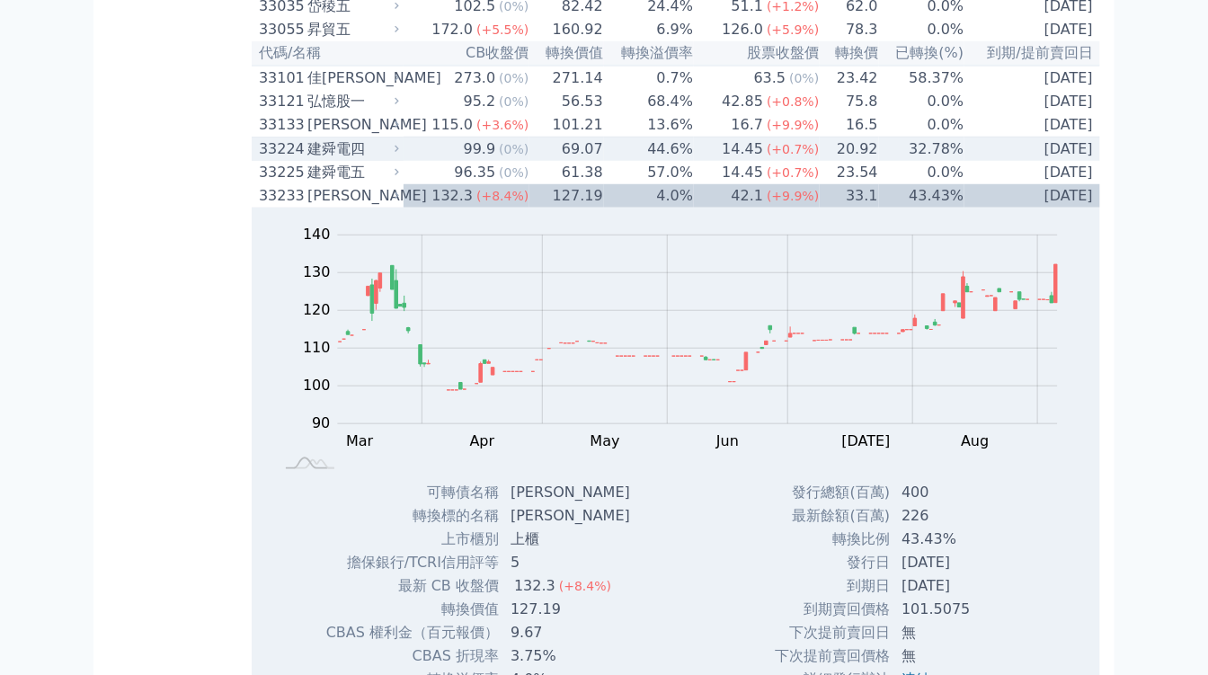
scroll to position [3295, 0]
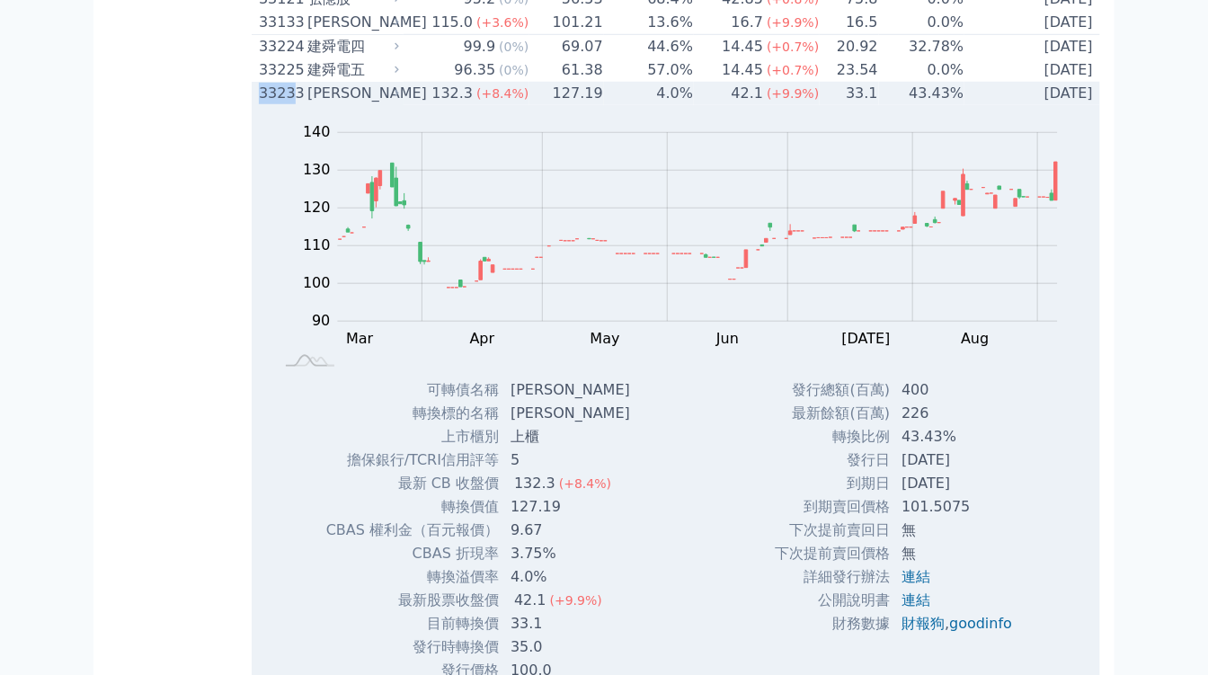
drag, startPoint x: 261, startPoint y: 324, endPoint x: 296, endPoint y: 324, distance: 35.1
click at [296, 105] on td "33233 [PERSON_NAME]" at bounding box center [328, 93] width 152 height 23
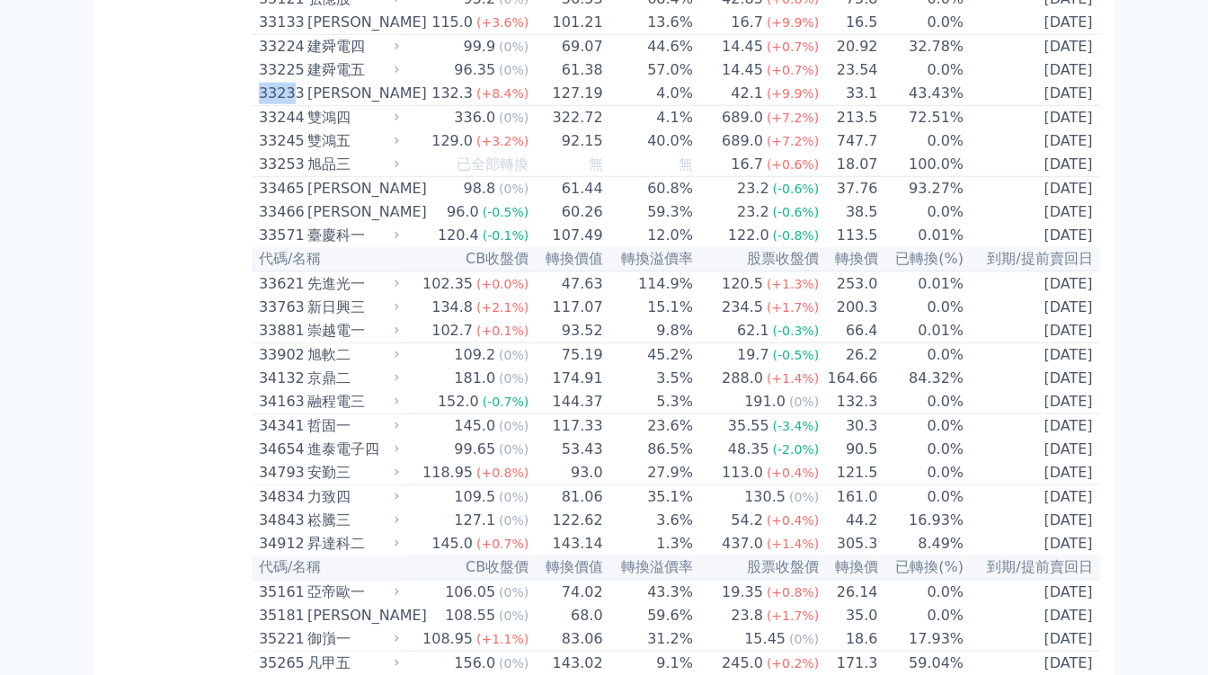
copy div "3323"
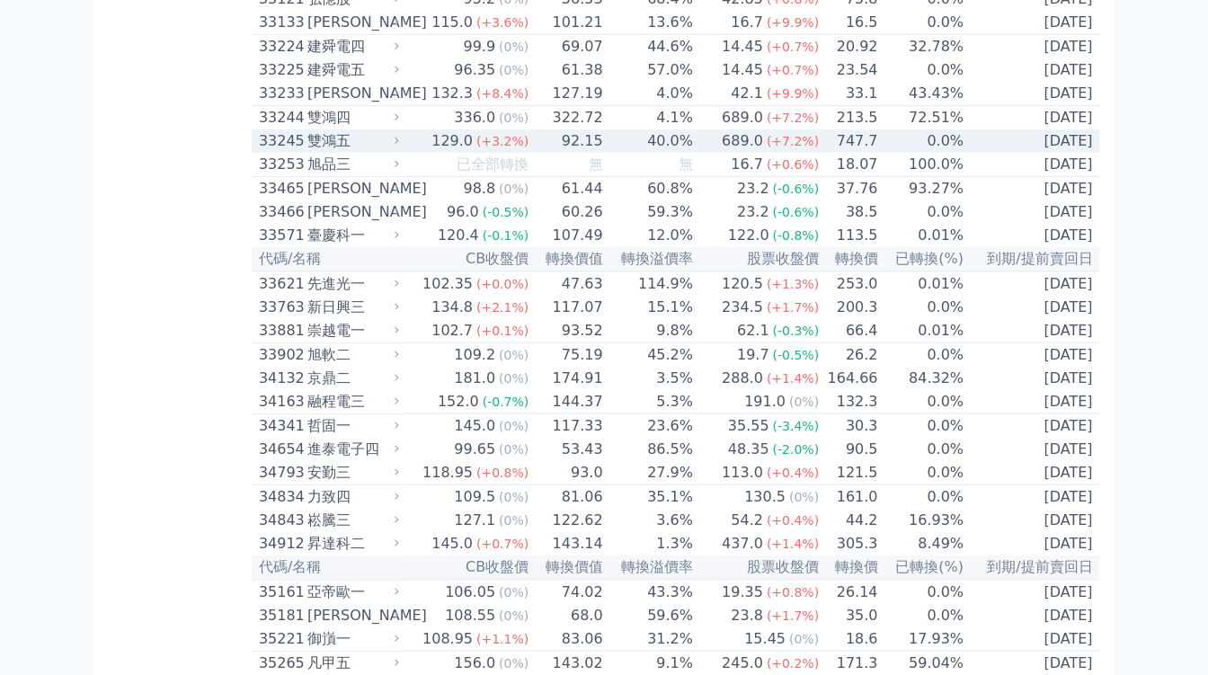
click at [371, 152] on div "雙鴻五" at bounding box center [351, 141] width 88 height 22
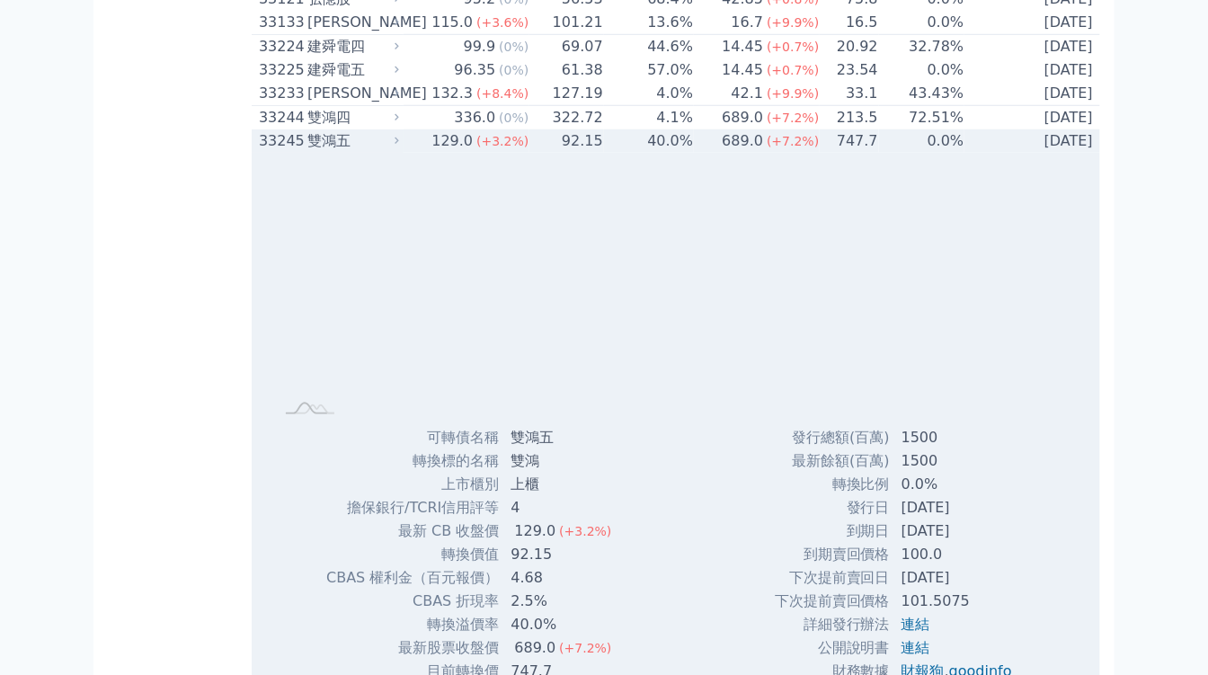
scroll to position [3595, 0]
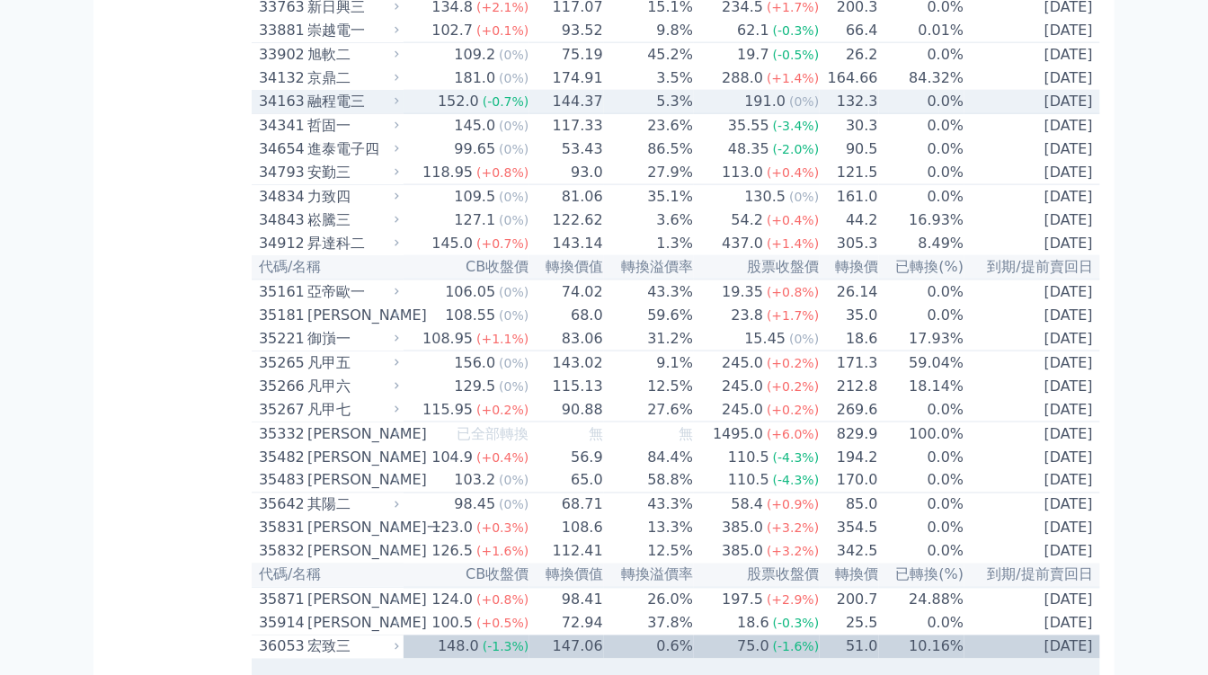
click at [397, 107] on icon at bounding box center [397, 101] width 12 height 12
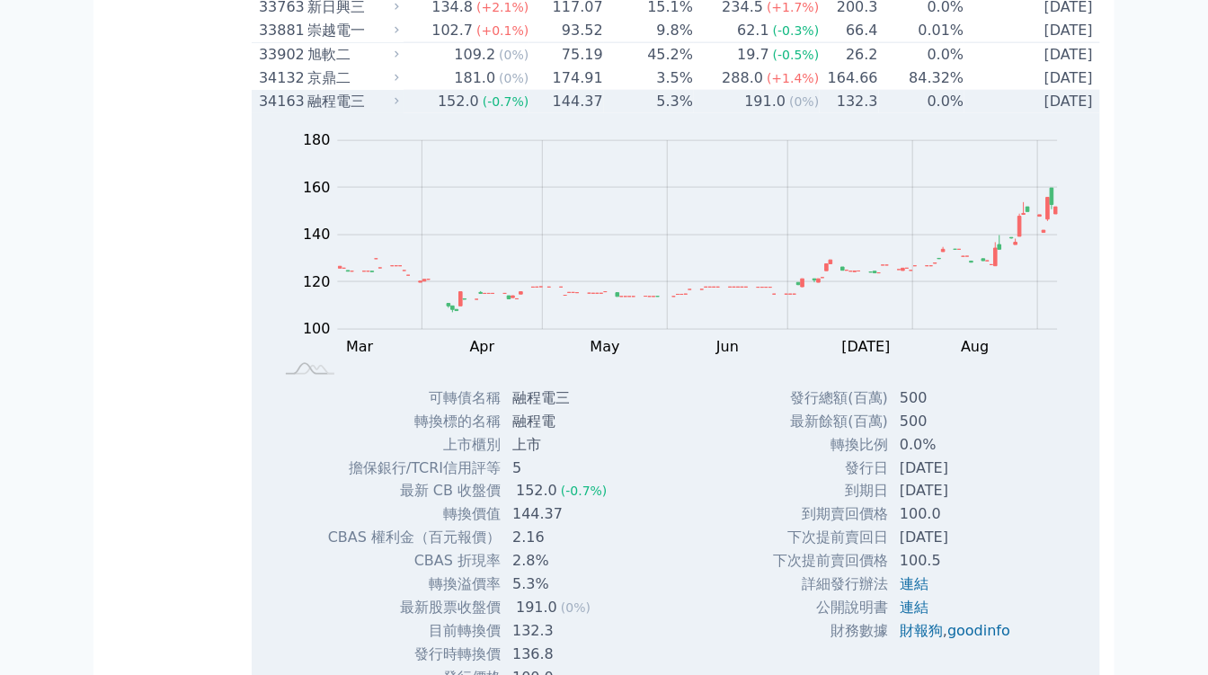
click at [414, 113] on td "152.0 (-0.7%)" at bounding box center [467, 101] width 126 height 23
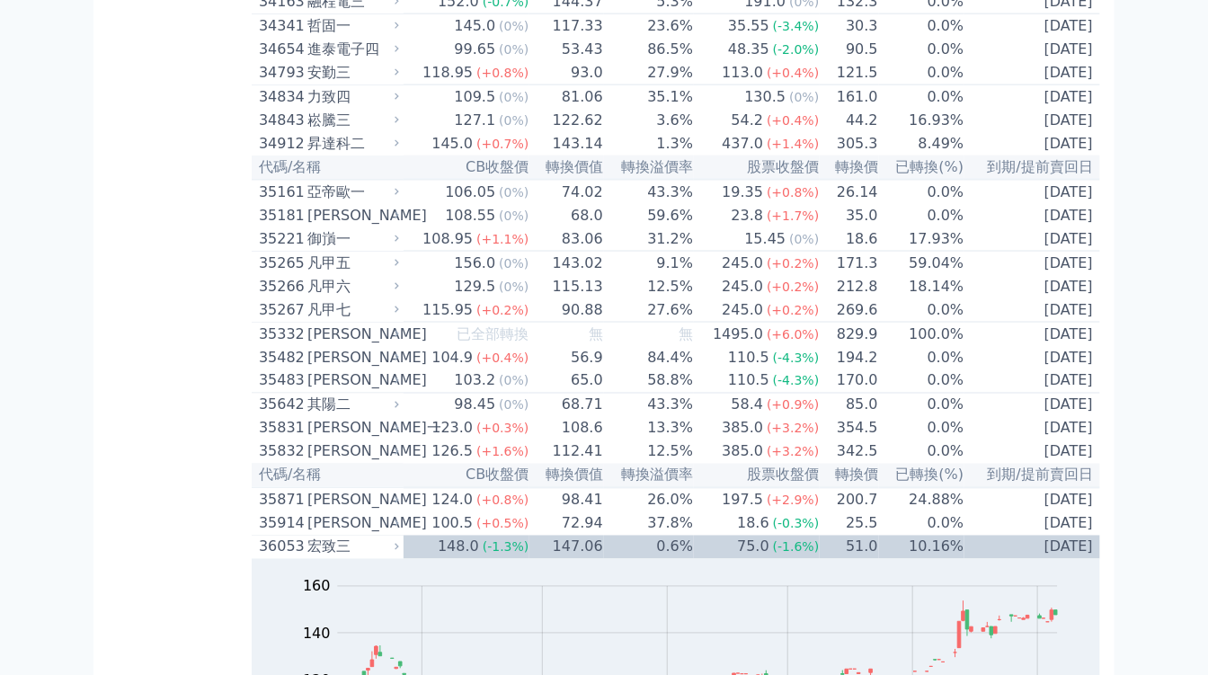
scroll to position [3795, 0]
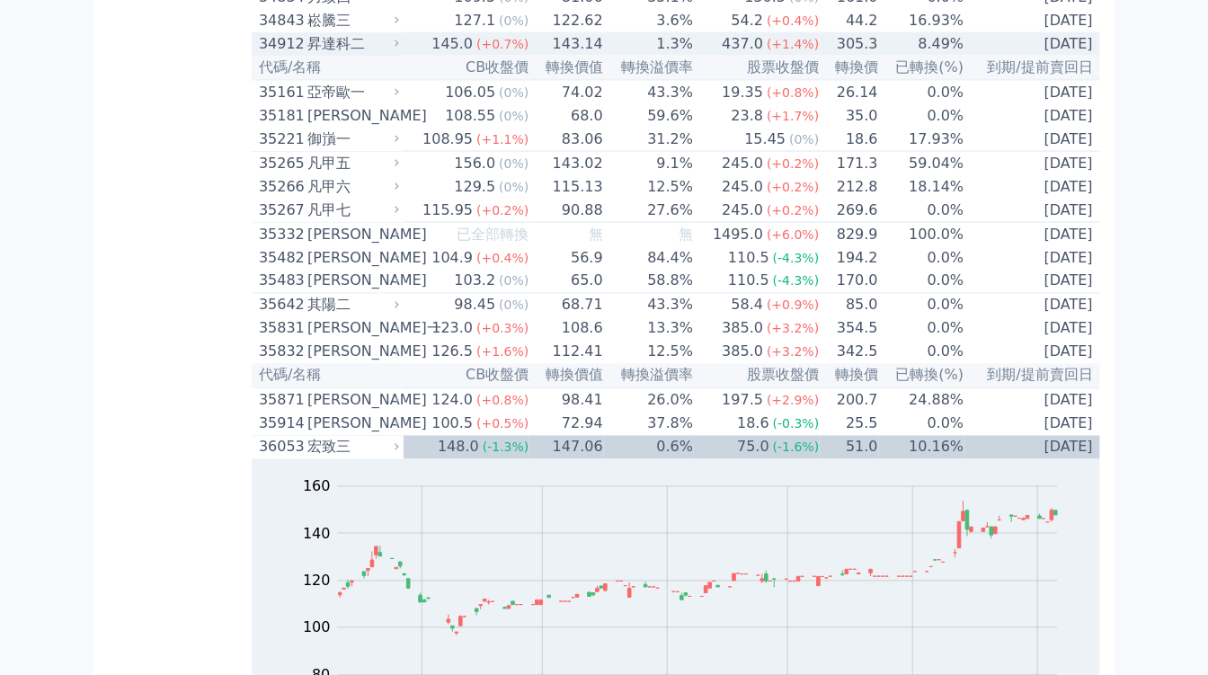
click at [395, 55] on div "昇達科二" at bounding box center [351, 44] width 88 height 22
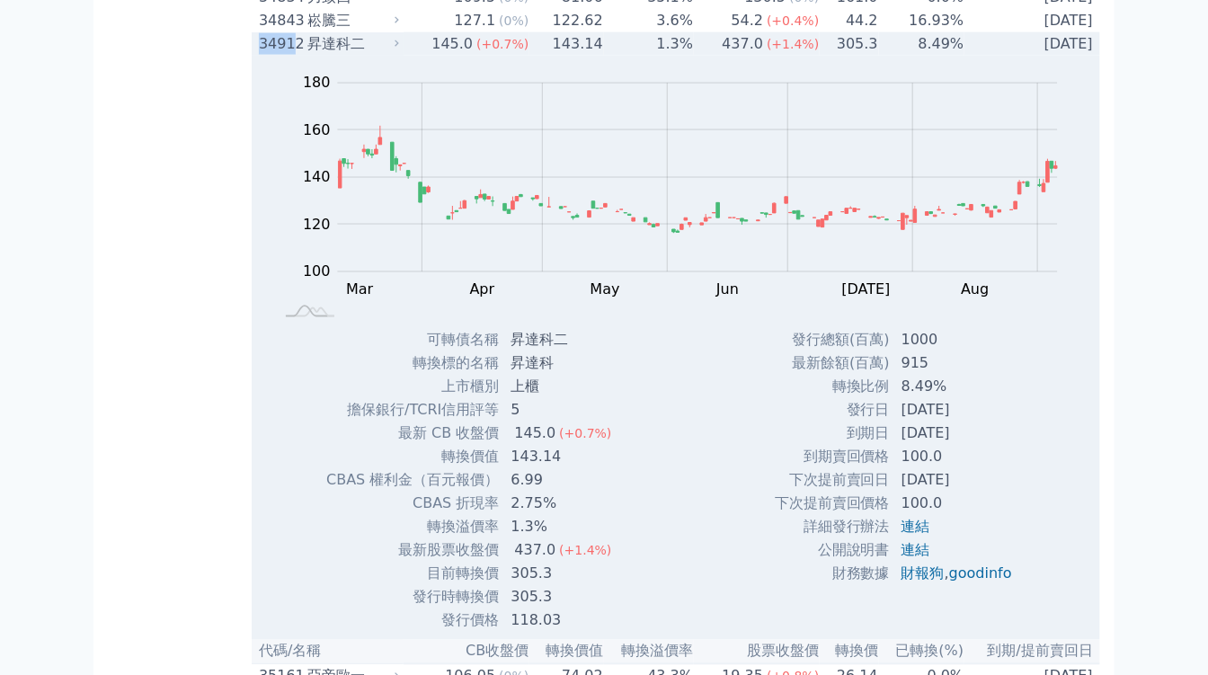
drag, startPoint x: 258, startPoint y: 307, endPoint x: 293, endPoint y: 308, distance: 35.1
click at [293, 56] on td "34912 昇達科二" at bounding box center [328, 43] width 152 height 23
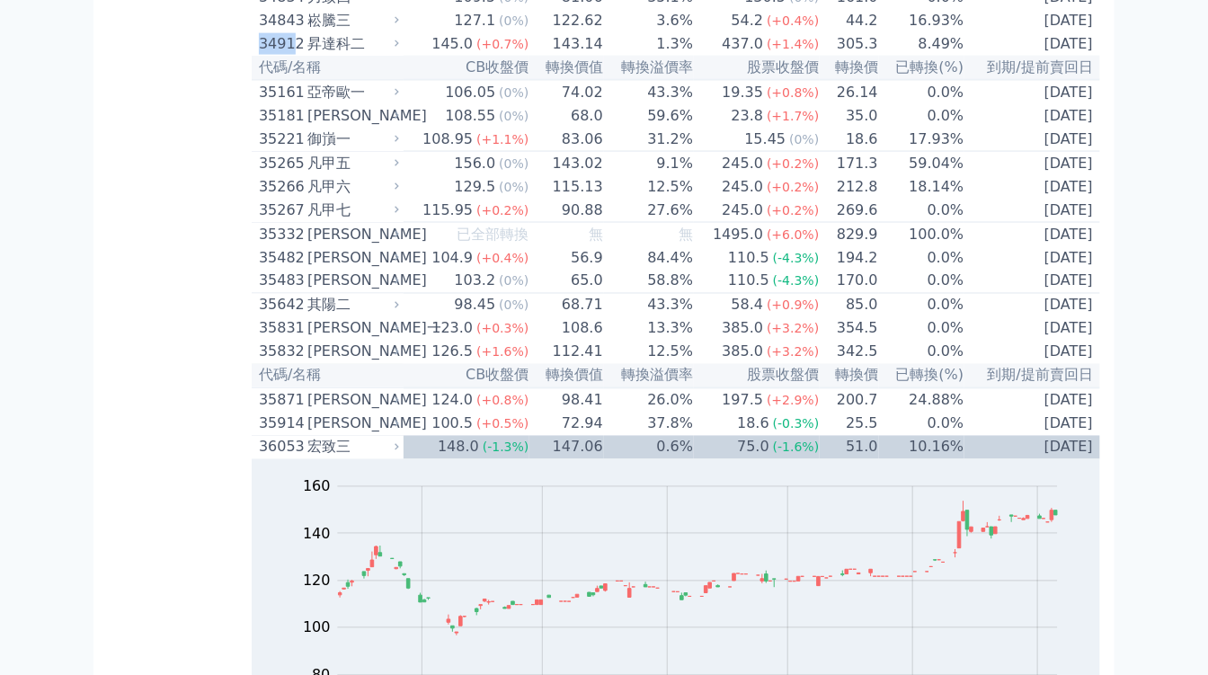
copy div "3491"
click at [254, 56] on td "34912 昇達科二" at bounding box center [328, 43] width 152 height 23
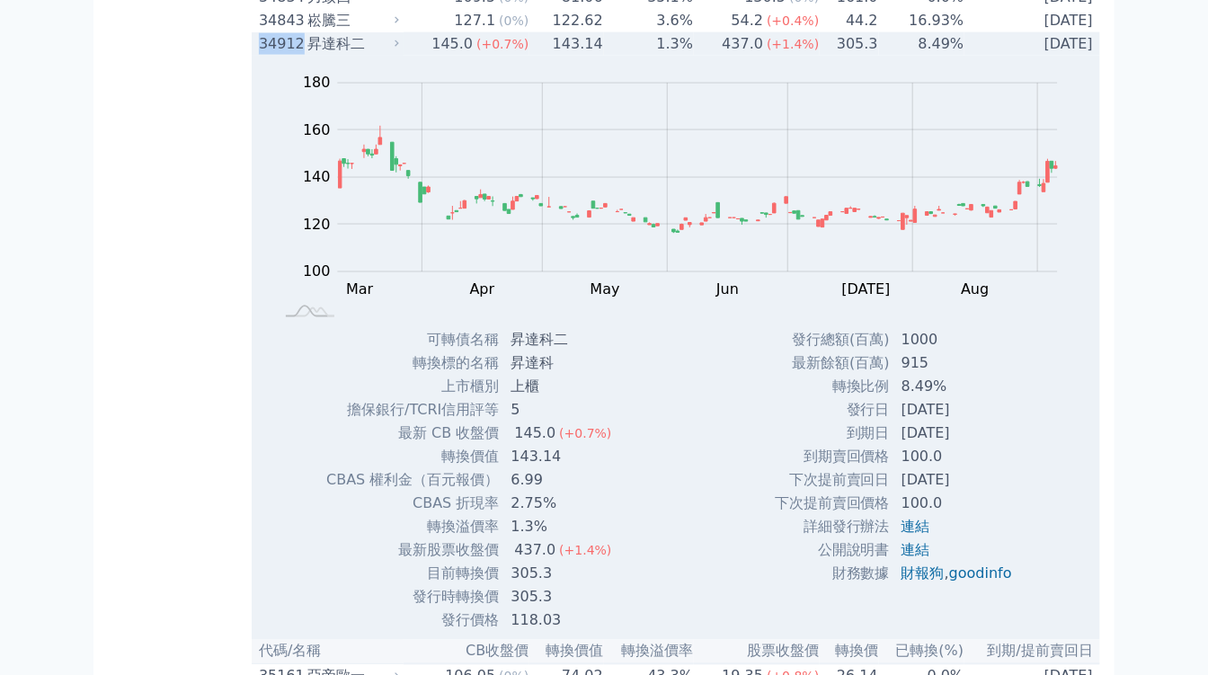
drag, startPoint x: 262, startPoint y: 305, endPoint x: 300, endPoint y: 303, distance: 38.7
click at [300, 55] on div "34912" at bounding box center [281, 44] width 44 height 22
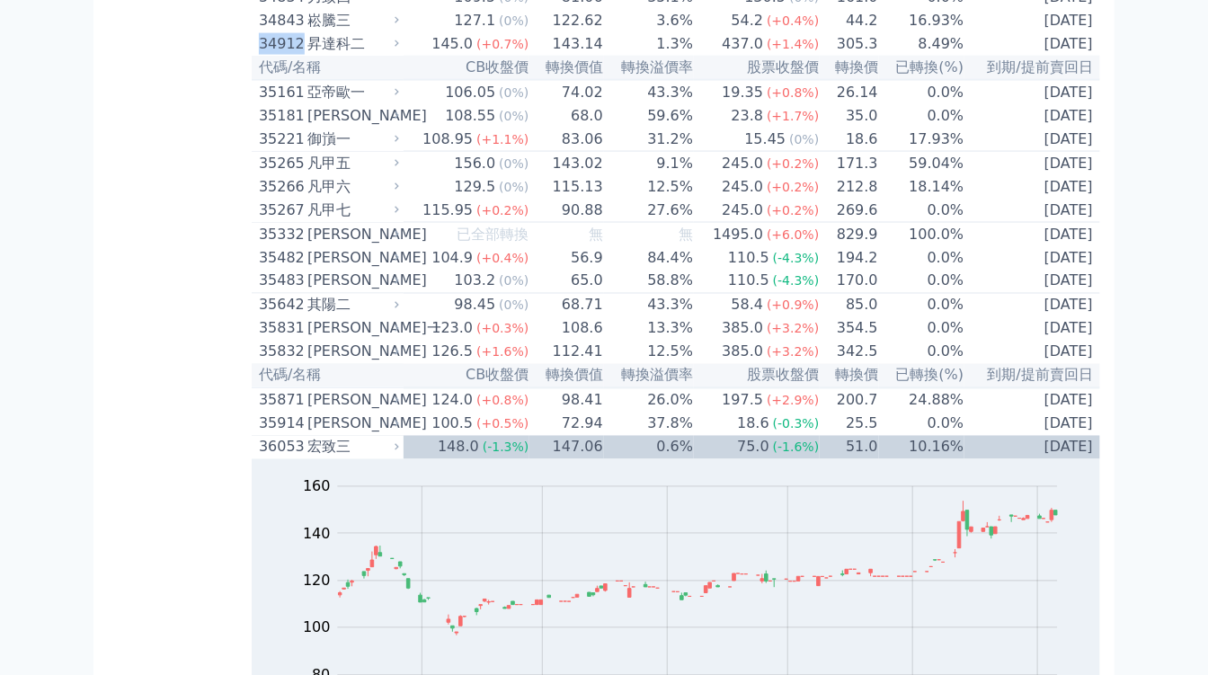
copy div "34912"
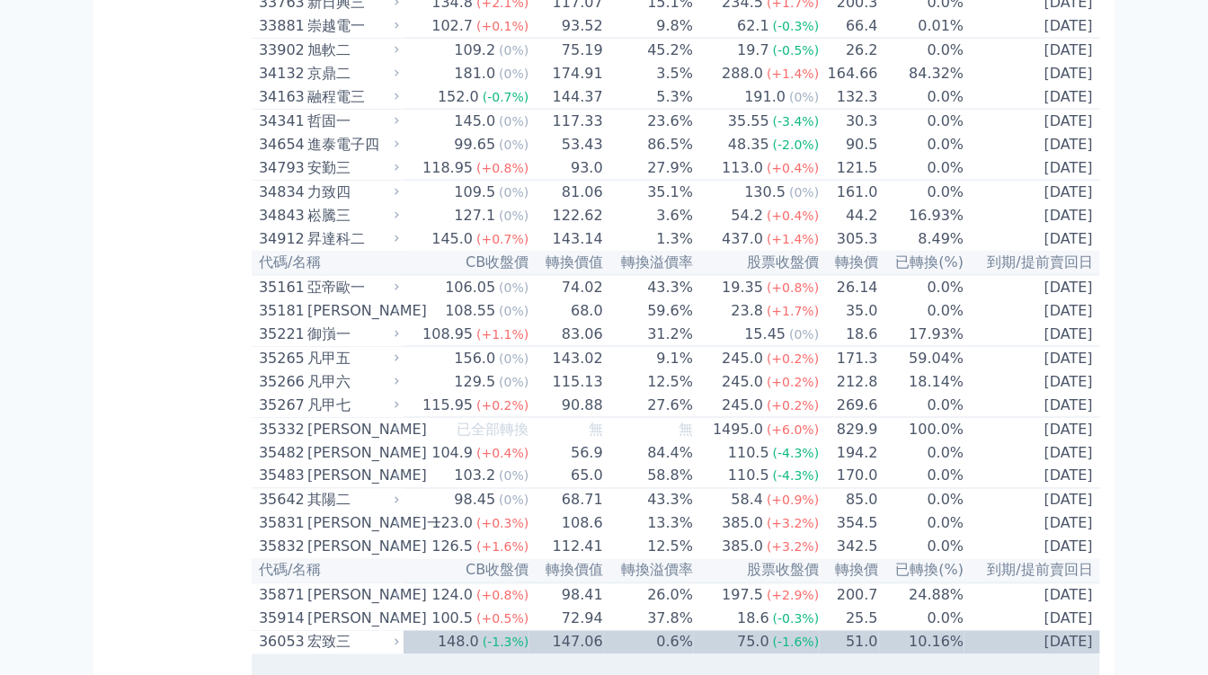
scroll to position [3495, 0]
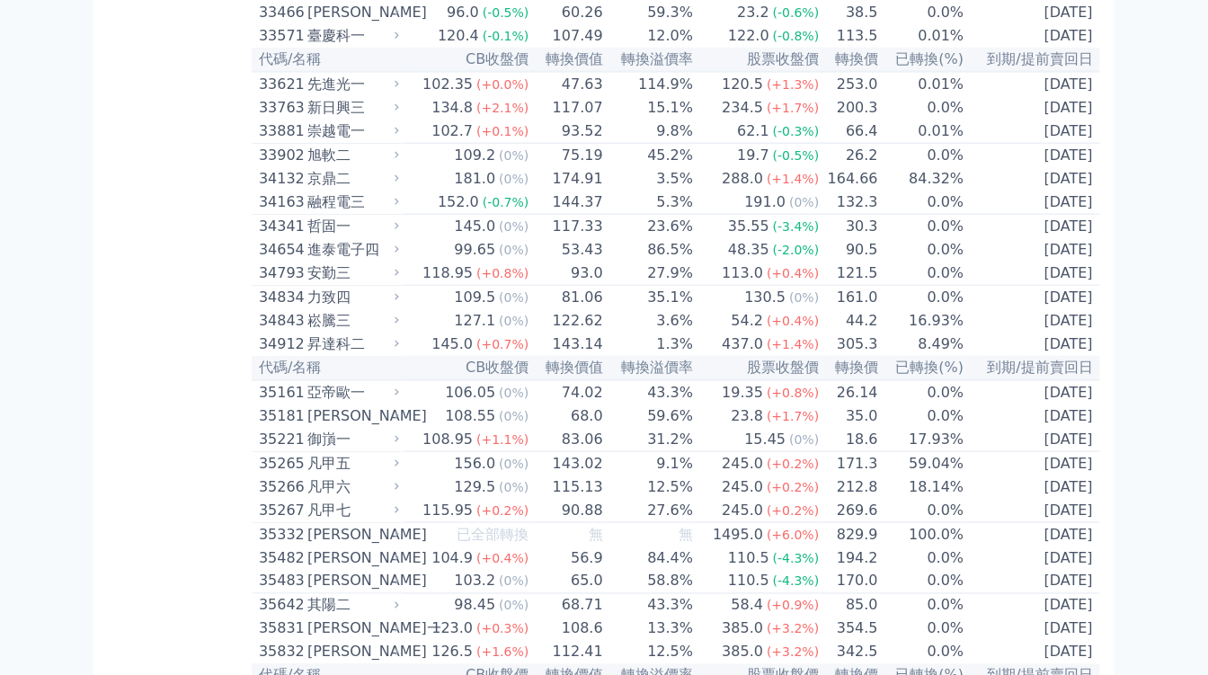
drag, startPoint x: 253, startPoint y: 120, endPoint x: 298, endPoint y: 122, distance: 45.9
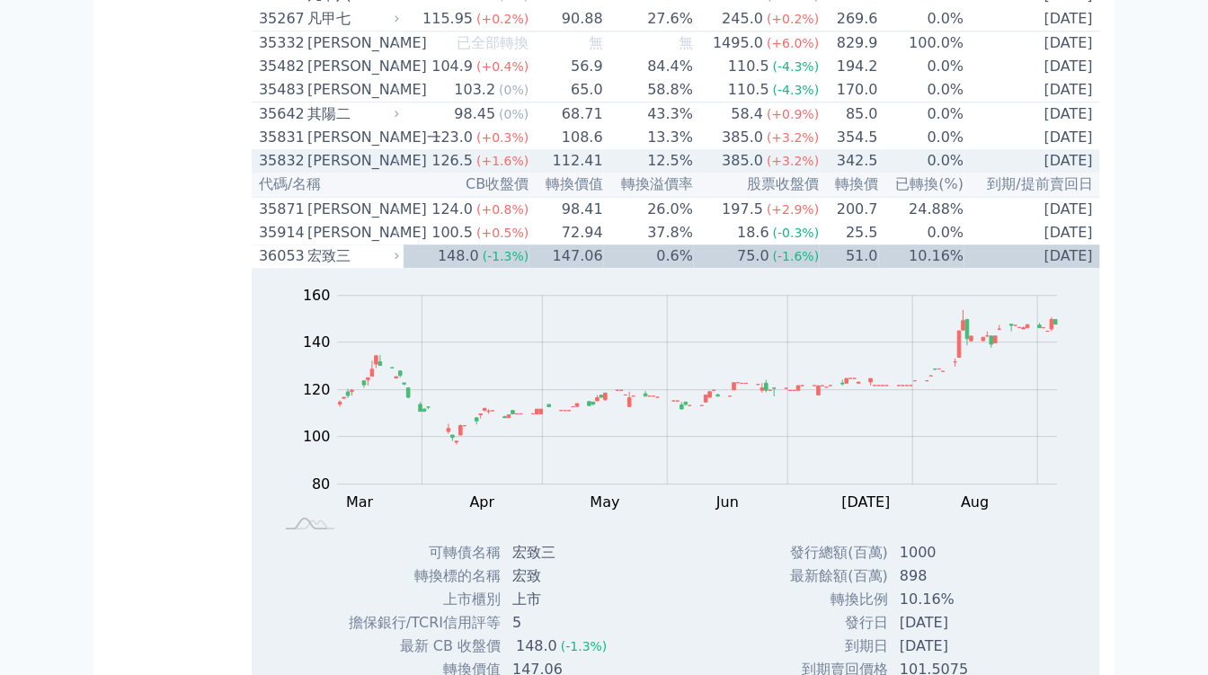
scroll to position [4594, 0]
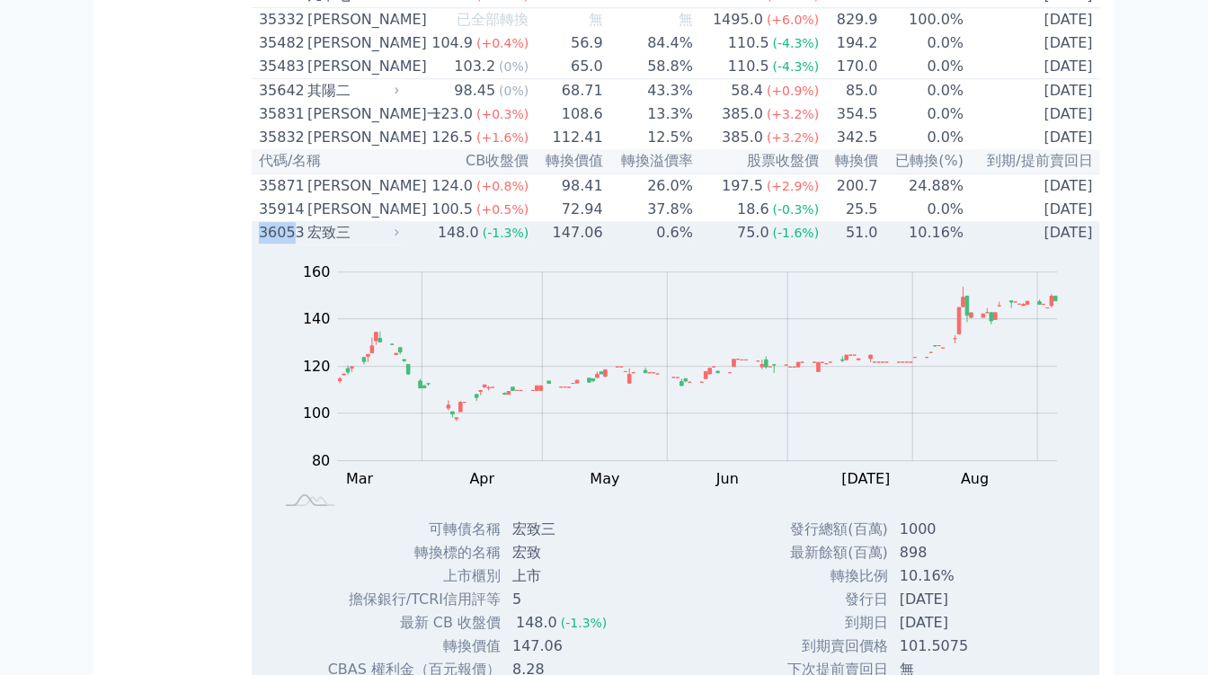
drag, startPoint x: 261, startPoint y: 520, endPoint x: 294, endPoint y: 518, distance: 33.3
click at [294, 244] on div "36053" at bounding box center [281, 233] width 44 height 22
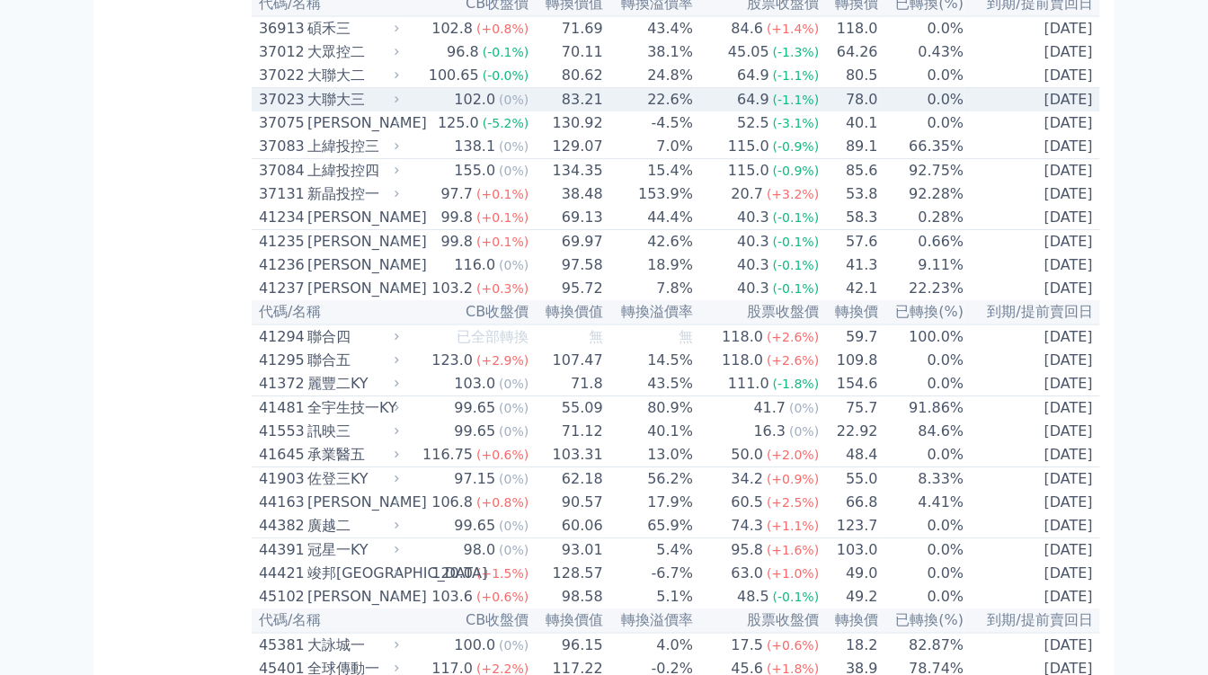
scroll to position [5093, 0]
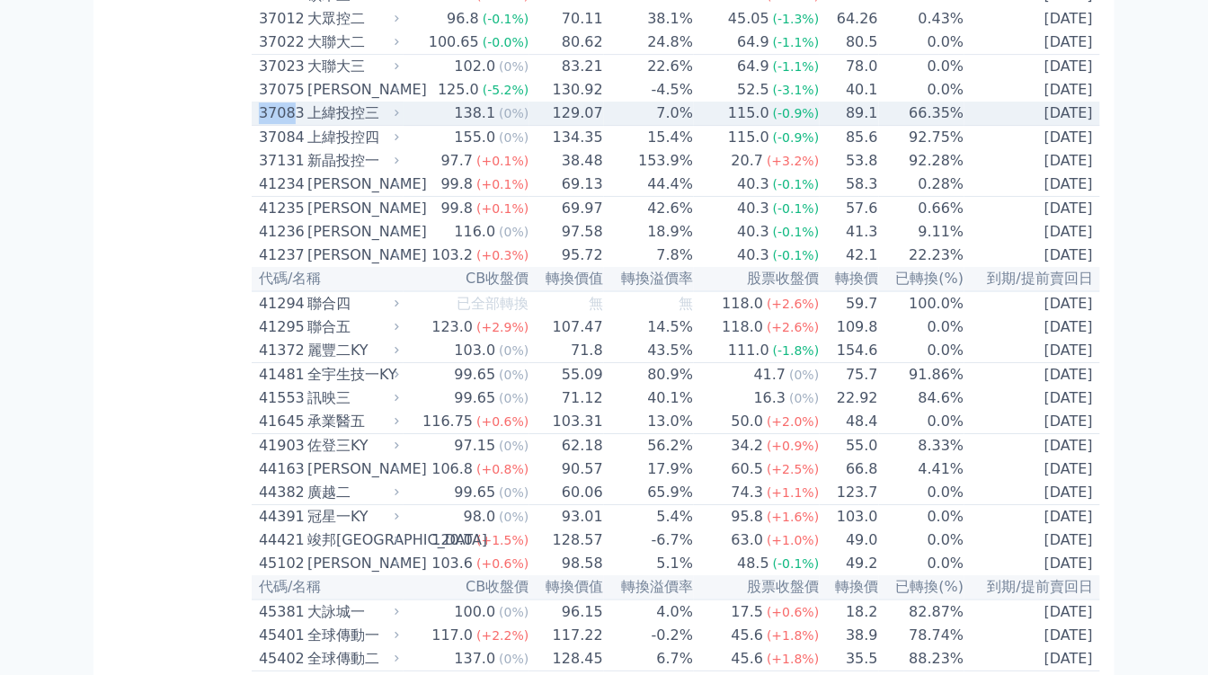
drag, startPoint x: 256, startPoint y: 428, endPoint x: 295, endPoint y: 426, distance: 38.7
click at [295, 126] on td "37083 上緯投控三" at bounding box center [328, 114] width 152 height 24
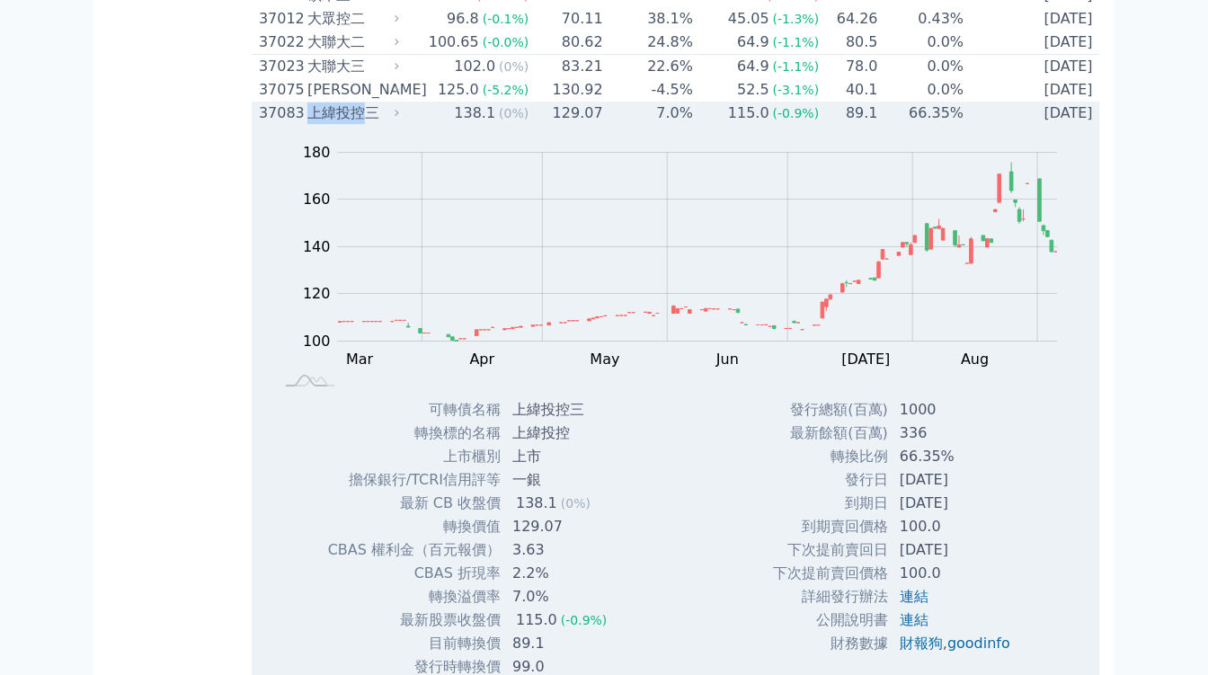
drag, startPoint x: 315, startPoint y: 429, endPoint x: 371, endPoint y: 429, distance: 55.7
click at [371, 124] on div "上緯投控三" at bounding box center [351, 113] width 88 height 22
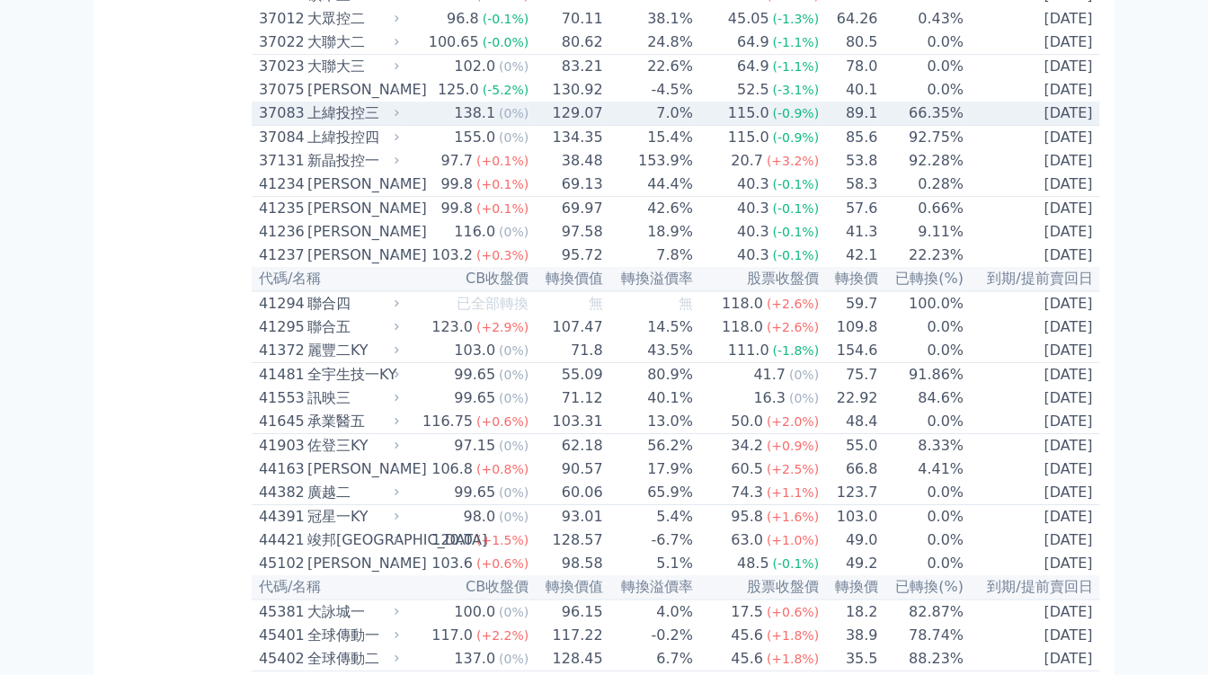
drag, startPoint x: 371, startPoint y: 429, endPoint x: 392, endPoint y: 431, distance: 20.8
click at [391, 124] on div "上緯投控三" at bounding box center [351, 113] width 88 height 22
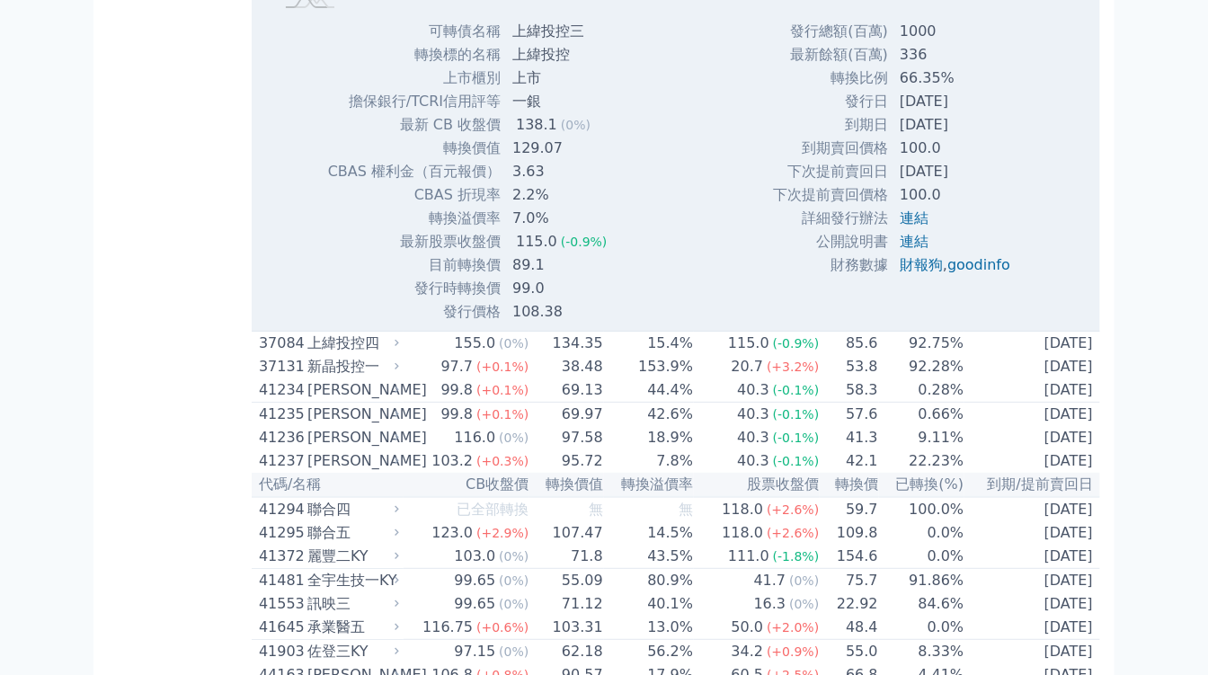
scroll to position [5493, 0]
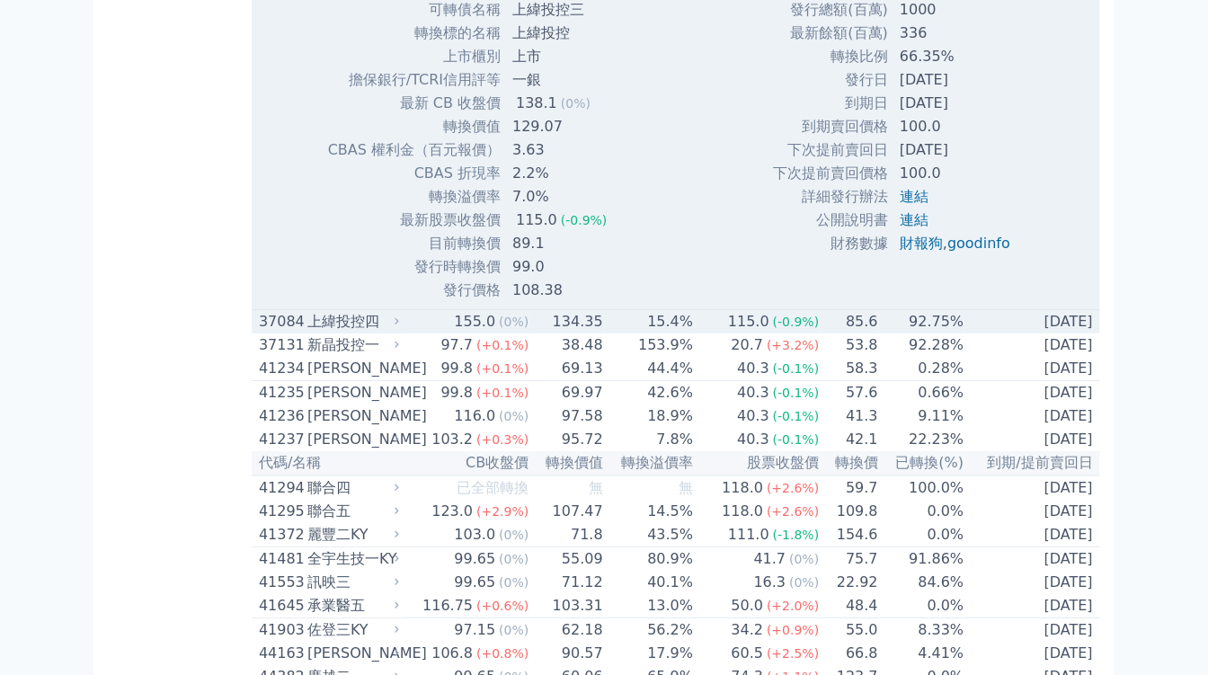
click at [402, 327] on icon at bounding box center [397, 321] width 12 height 12
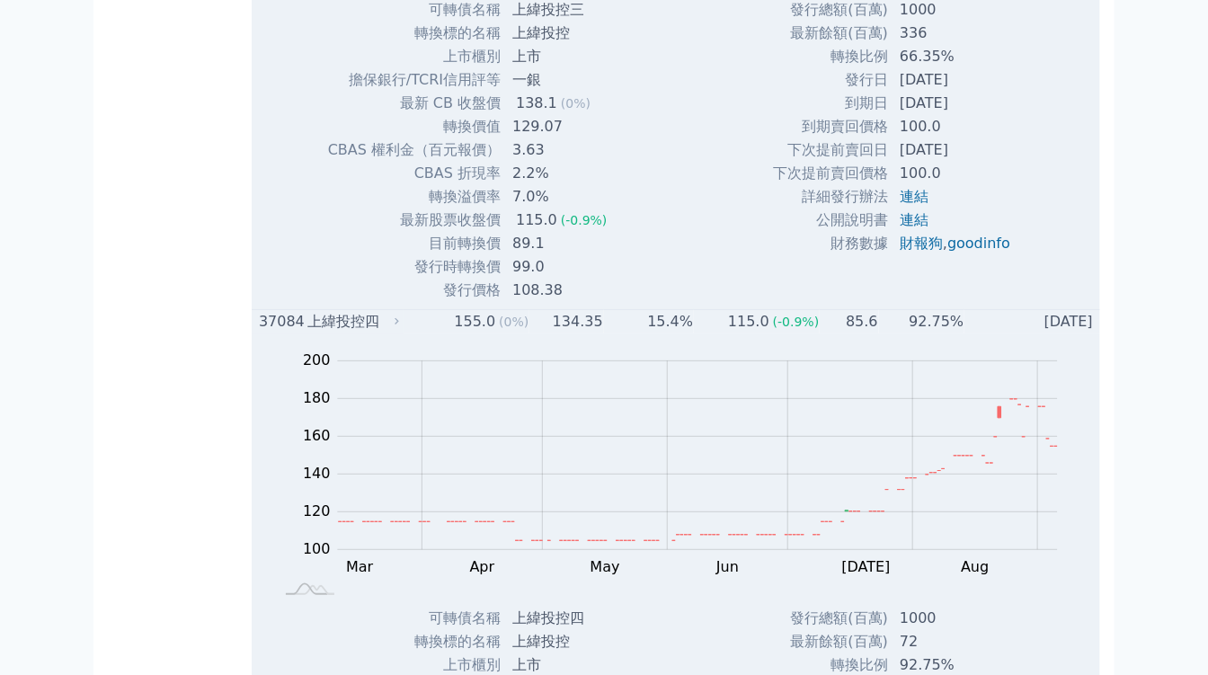
scroll to position [5991, 0]
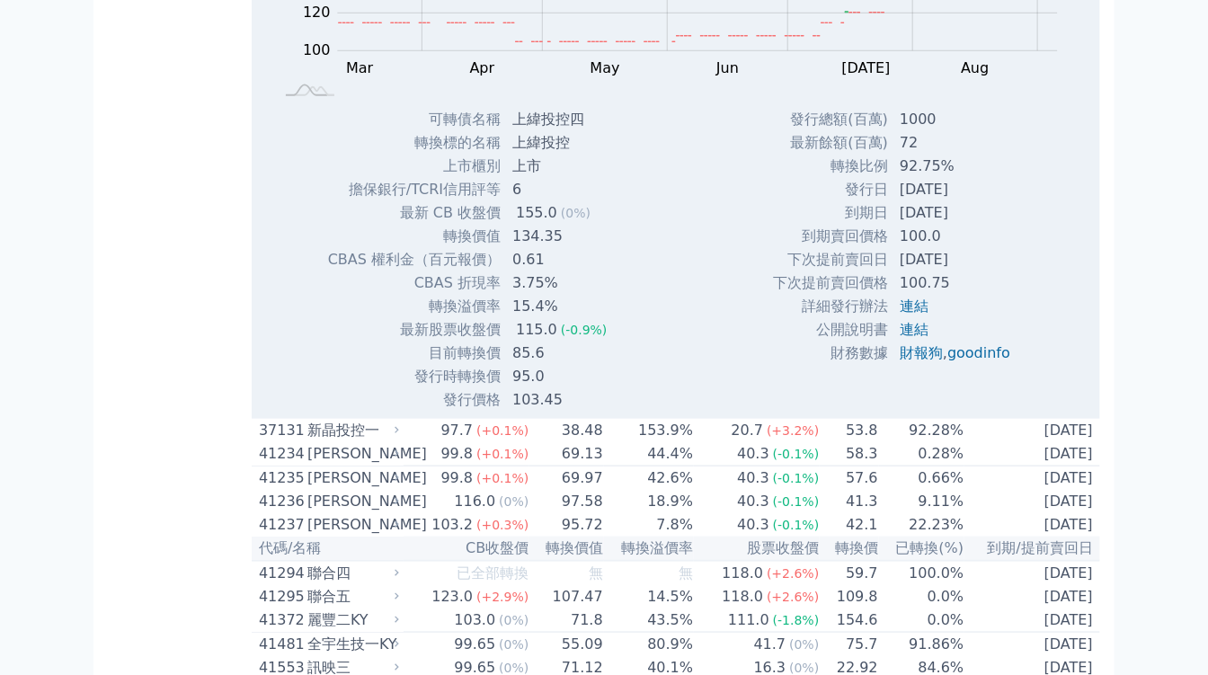
drag, startPoint x: 127, startPoint y: 306, endPoint x: 111, endPoint y: 306, distance: 15.3
click at [114, 306] on div "按代號排序 即將/近期發行 一年內到期 轉換比例 低收盤價 轉換價值接近百元 低轉換溢價 CBAS權利金 高賣回報酬率" at bounding box center [180, 178] width 144 height 12196
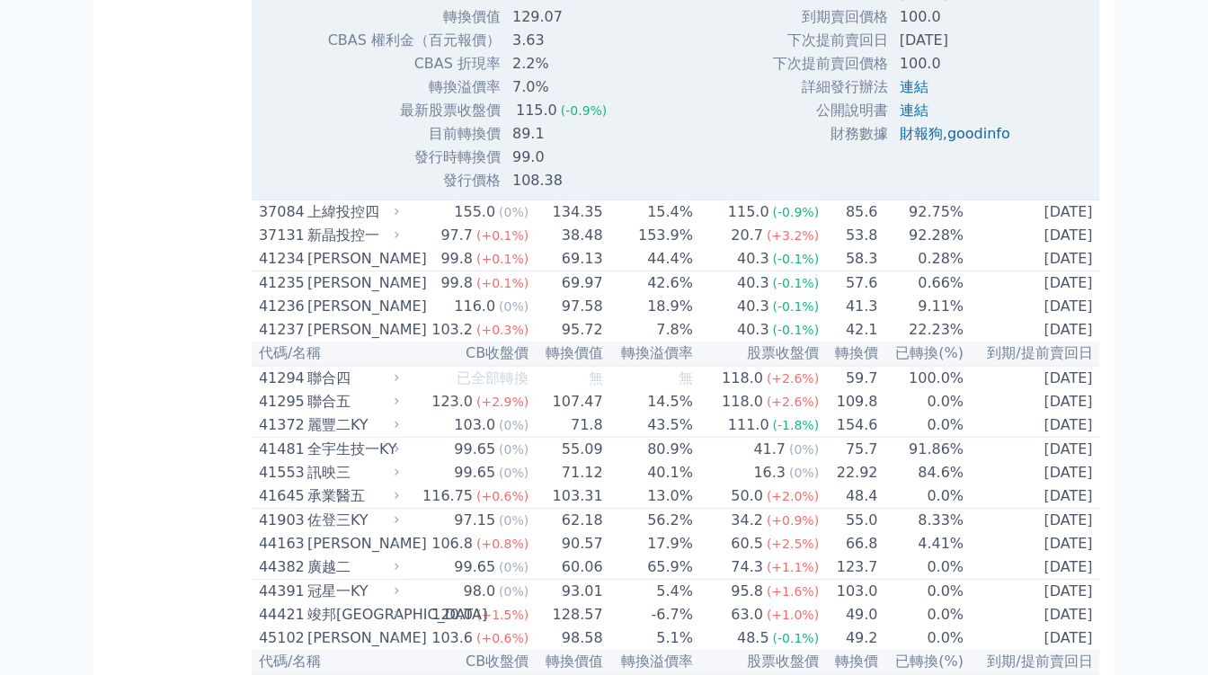
scroll to position [5493, 0]
